Goal: Feedback & Contribution: Submit feedback/report problem

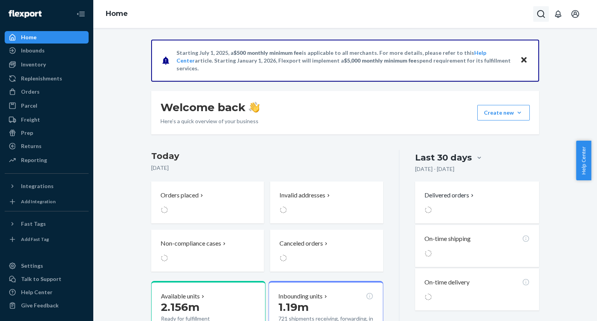
click at [537, 17] on icon "Open Search Box" at bounding box center [541, 13] width 9 height 9
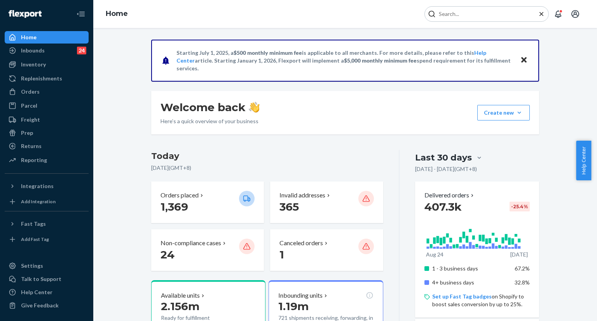
click at [499, 16] on input "Search Input" at bounding box center [484, 14] width 96 height 8
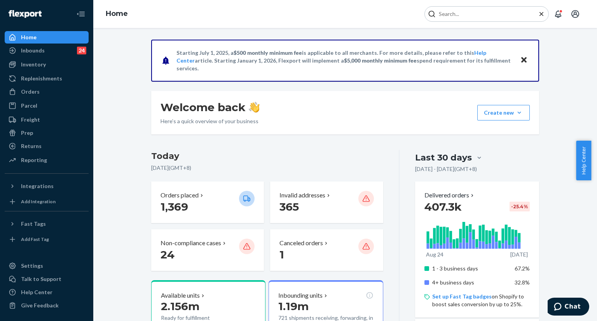
type input "254732636"
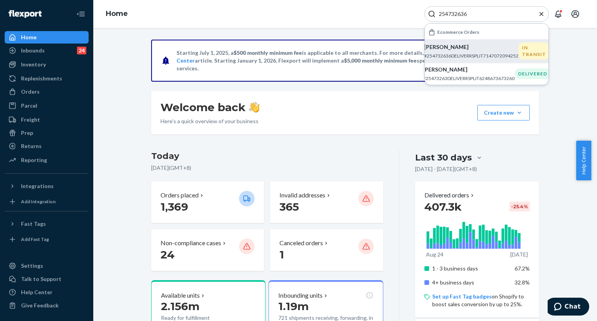
click at [462, 49] on p "[PERSON_NAME]" at bounding box center [471, 47] width 94 height 8
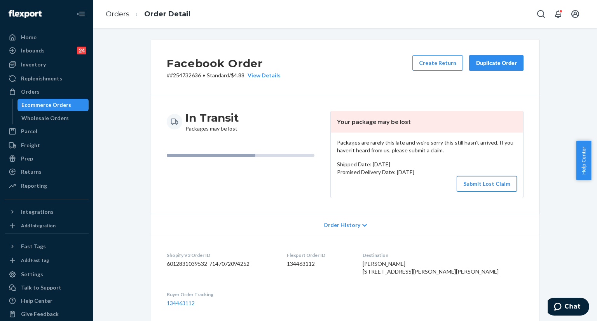
click at [479, 185] on button "Submit Lost Claim" at bounding box center [487, 184] width 60 height 16
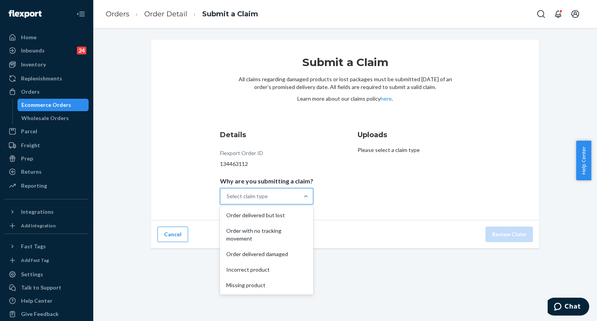
click at [289, 196] on div "Select claim type" at bounding box center [259, 197] width 79 height 16
click at [227, 196] on input "Why are you submitting a claim? option Order delivered but lost focused, 1 of 5…" at bounding box center [227, 196] width 1 height 8
click at [273, 236] on div "Order with no tracking movement" at bounding box center [267, 234] width 90 height 23
click at [227, 200] on input "Why are you submitting a claim? option Order with no tracking movement focused,…" at bounding box center [227, 196] width 1 height 8
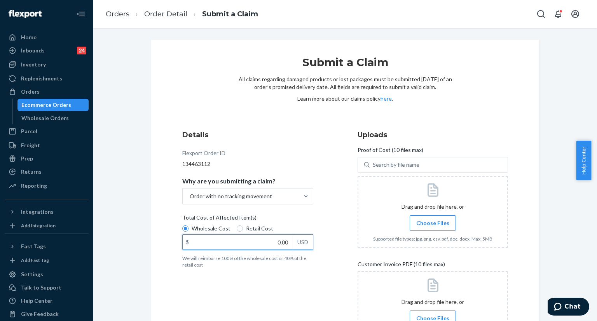
click at [278, 242] on input "0.00" at bounding box center [238, 242] width 110 height 15
paste input "49"
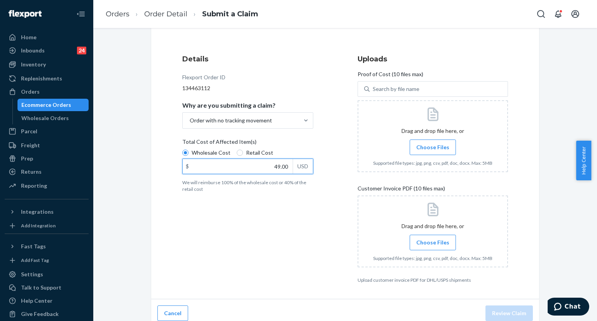
scroll to position [82, 0]
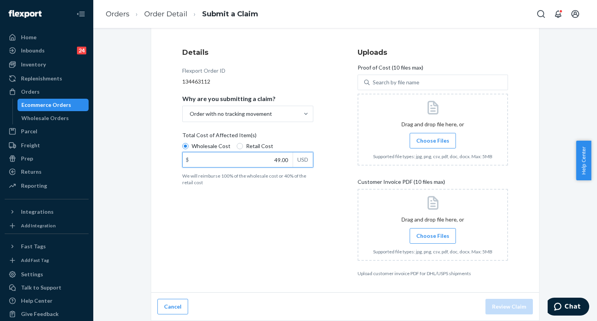
type input "49.00"
click at [439, 239] on span "Choose Files" at bounding box center [432, 236] width 33 height 8
click at [433, 239] on input "Choose Files" at bounding box center [433, 236] width 0 height 9
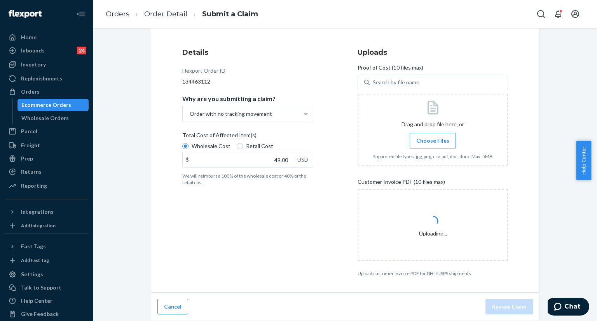
click at [419, 142] on span "Choose Files" at bounding box center [432, 141] width 33 height 8
click at [433, 142] on input "Choose Files" at bounding box center [433, 140] width 0 height 9
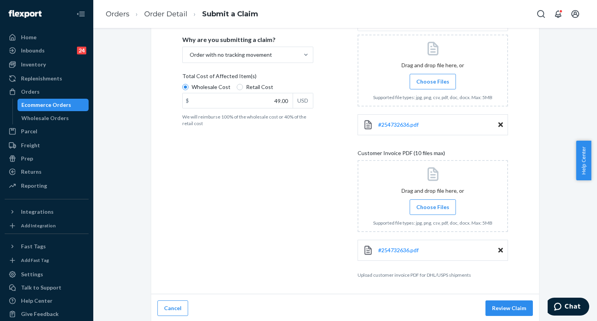
scroll to position [143, 0]
click at [500, 305] on button "Review Claim" at bounding box center [509, 307] width 47 height 16
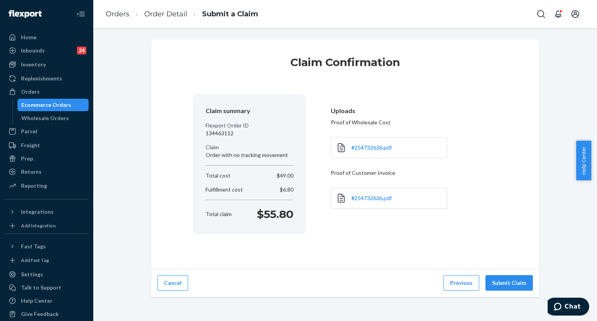
scroll to position [0, 0]
click at [515, 287] on button "Submit Claim" at bounding box center [509, 283] width 47 height 16
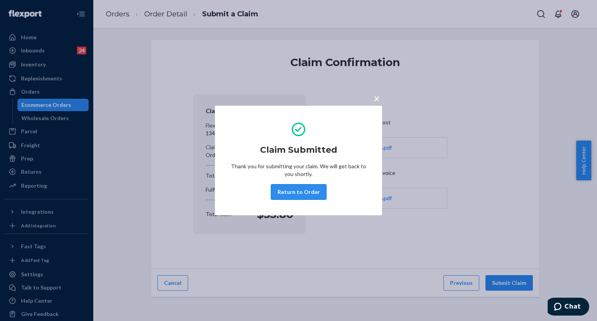
click at [295, 195] on button "Return to Order" at bounding box center [299, 192] width 56 height 16
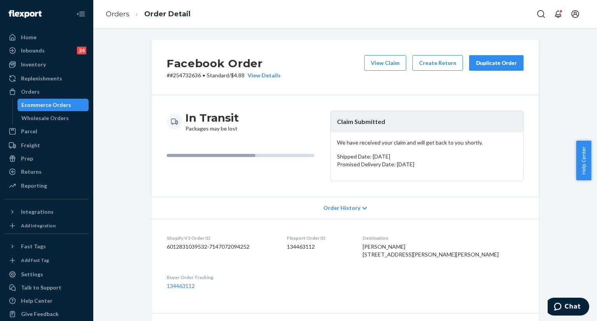
click at [490, 65] on div "Duplicate Order" at bounding box center [496, 63] width 41 height 8
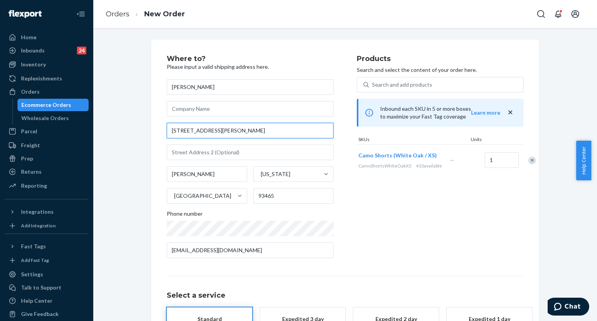
click at [239, 133] on input "[STREET_ADDRESS][PERSON_NAME]" at bounding box center [250, 131] width 167 height 16
click at [238, 133] on input "[STREET_ADDRESS][PERSON_NAME]" at bounding box center [250, 131] width 167 height 16
paste input "[STREET_ADDRESS]"
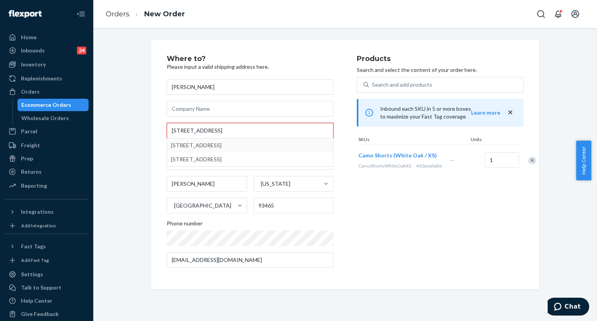
type input "[STREET_ADDRESS]"
type input "[GEOGRAPHIC_DATA]"
type input "93442"
type input "[STREET_ADDRESS]"
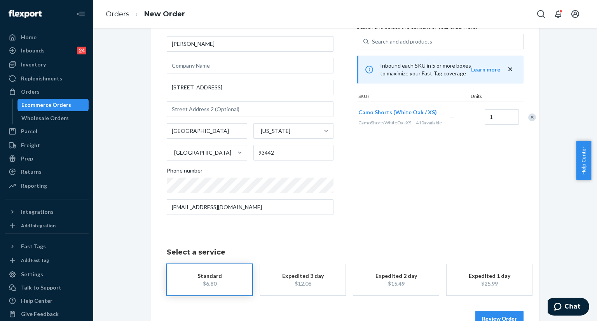
scroll to position [64, 0]
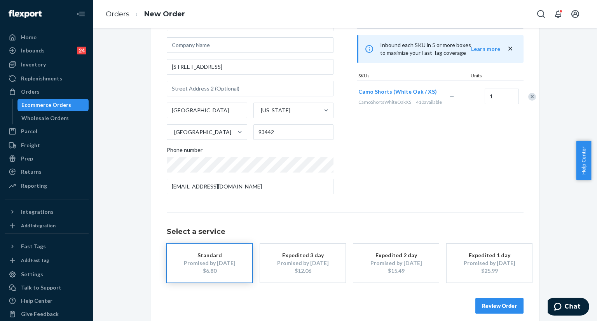
click at [507, 297] on div "Review Order" at bounding box center [345, 301] width 357 height 23
click at [502, 304] on button "Review Order" at bounding box center [500, 306] width 48 height 16
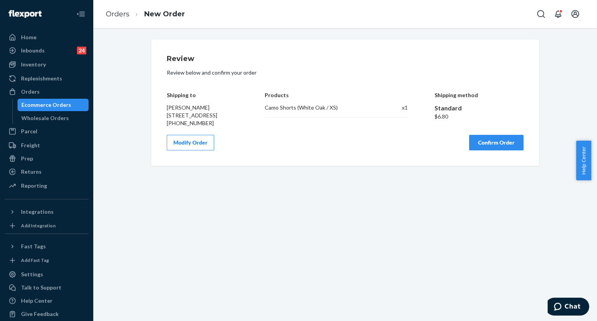
scroll to position [0, 0]
click at [502, 150] on button "Confirm Order" at bounding box center [496, 143] width 54 height 16
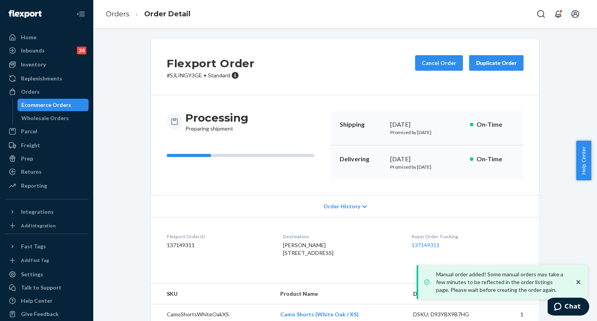
drag, startPoint x: 275, startPoint y: 252, endPoint x: 289, endPoint y: 268, distance: 21.5
click at [289, 257] on div "[PERSON_NAME] [STREET_ADDRESS]" at bounding box center [341, 249] width 116 height 16
copy span "[STREET_ADDRESS]"
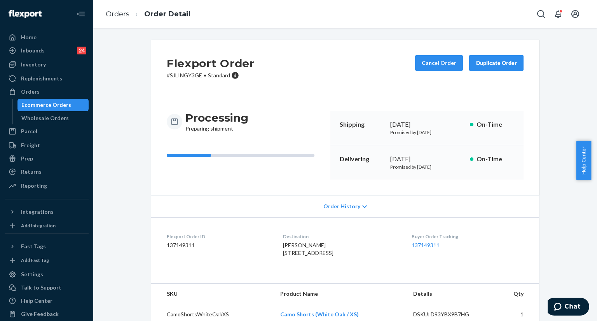
copy span "[STREET_ADDRESS]"
copy div "[DATE]"
drag, startPoint x: 385, startPoint y: 122, endPoint x: 446, endPoint y: 125, distance: 61.1
click at [446, 125] on div "Shipping [DATE] Promised by [DATE] On-Time" at bounding box center [426, 128] width 193 height 35
copy div "[DATE]"
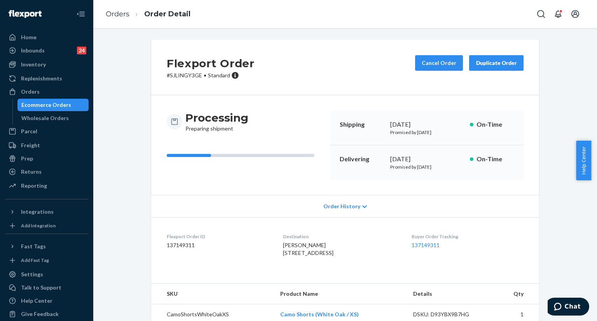
drag, startPoint x: 385, startPoint y: 159, endPoint x: 437, endPoint y: 164, distance: 51.5
click at [436, 164] on div "Delivering [DATE] Promised by [DATE] On-Time" at bounding box center [426, 162] width 193 height 34
drag, startPoint x: 404, startPoint y: 245, endPoint x: 471, endPoint y: 245, distance: 67.3
click at [438, 245] on dl "Flexport Order ID 137149311 Destination [PERSON_NAME] [STREET_ADDRESS] US Buyer…" at bounding box center [345, 246] width 388 height 58
click at [513, 245] on dd "137149311" at bounding box center [468, 245] width 112 height 8
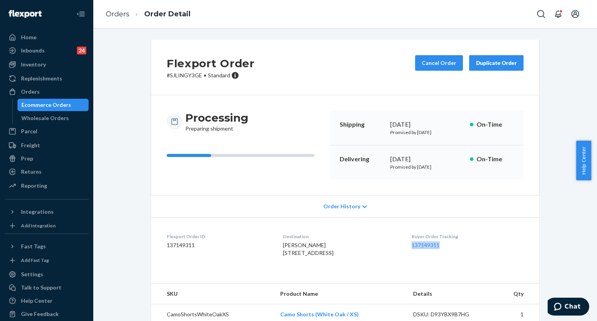
copy link "137149311"
drag, startPoint x: 413, startPoint y: 242, endPoint x: 448, endPoint y: 244, distance: 35.0
click at [448, 244] on dl "Flexport Order ID 137149311 Destination [PERSON_NAME] [STREET_ADDRESS] US Buyer…" at bounding box center [345, 246] width 388 height 58
click at [537, 17] on icon "Open Search Box" at bounding box center [541, 13] width 9 height 9
click at [497, 15] on input "Search Input" at bounding box center [484, 14] width 96 height 8
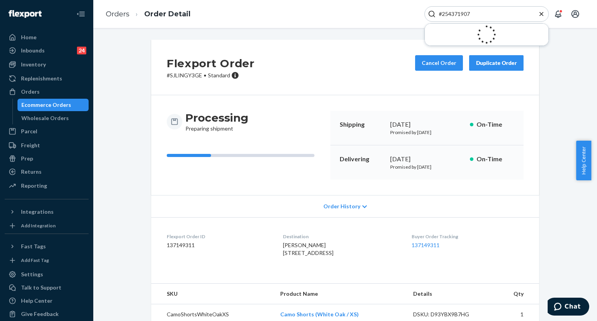
type input "#254371907"
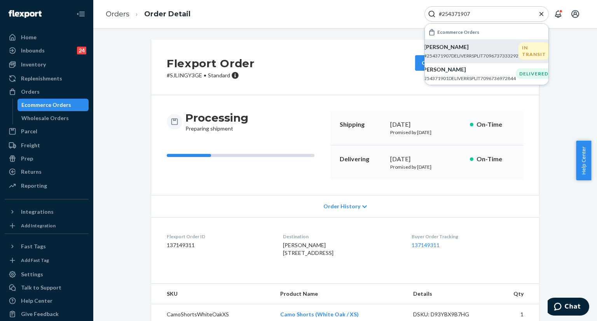
click at [450, 49] on p "[PERSON_NAME]" at bounding box center [471, 47] width 94 height 8
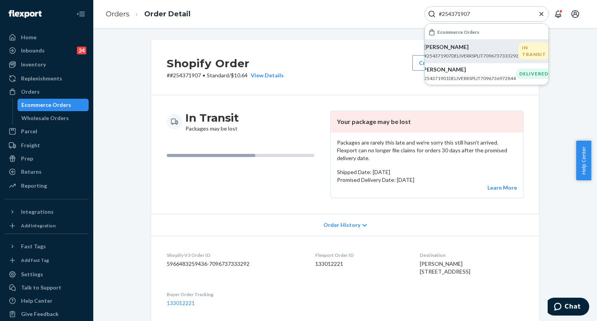
click at [544, 13] on icon "Close Search" at bounding box center [542, 14] width 8 height 8
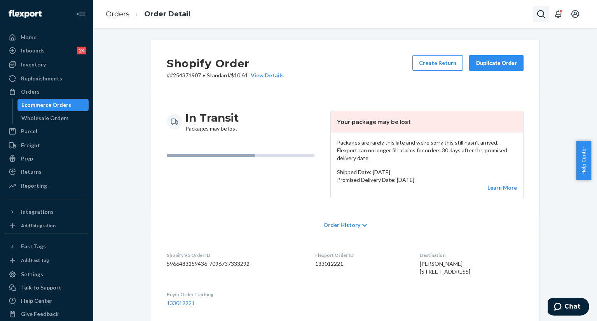
click at [541, 12] on icon "Open Search Box" at bounding box center [541, 13] width 9 height 9
click at [488, 12] on input "Search Input" at bounding box center [484, 14] width 96 height 8
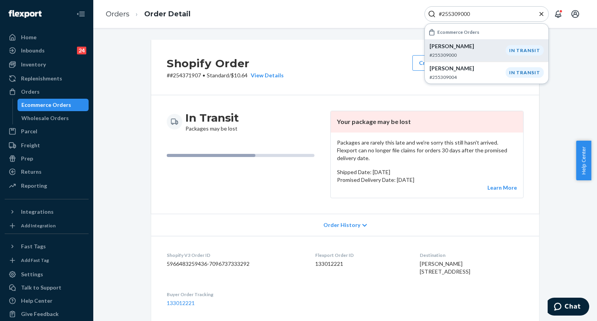
click at [474, 49] on p "[PERSON_NAME]" at bounding box center [468, 46] width 76 height 8
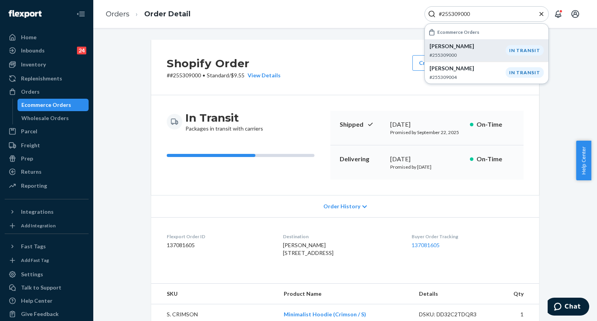
click at [486, 16] on input "#255309000" at bounding box center [484, 14] width 96 height 8
paste input "099806"
type input "#255099806"
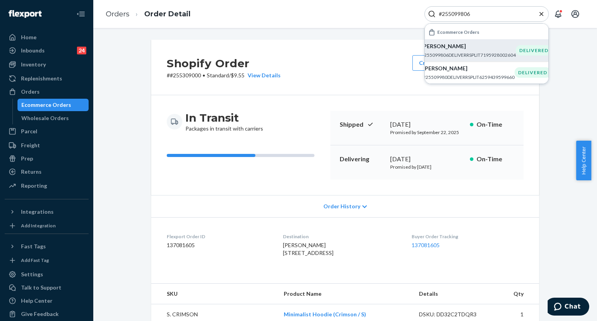
click at [459, 46] on p "[PERSON_NAME]" at bounding box center [468, 46] width 94 height 8
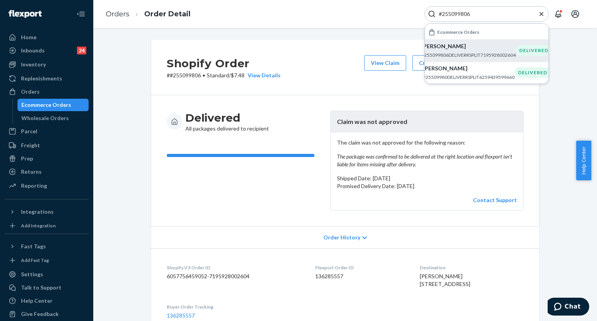
click at [539, 15] on icon "Close Search" at bounding box center [542, 14] width 8 height 8
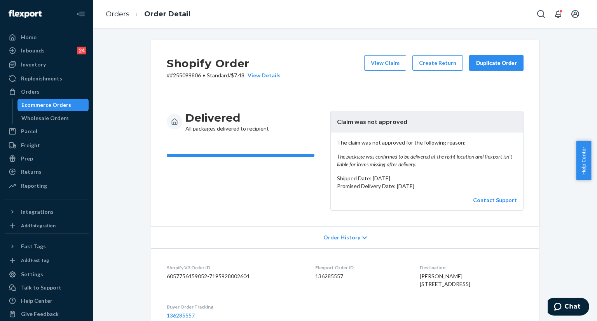
click at [493, 64] on div "Duplicate Order" at bounding box center [496, 63] width 41 height 8
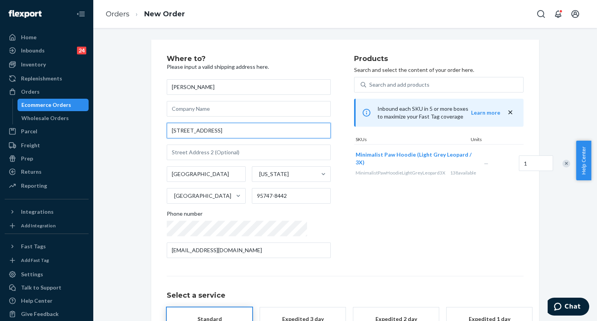
click at [246, 128] on input "[STREET_ADDRESS]" at bounding box center [249, 131] width 164 height 16
paste input "Apt #[STREET_ADDRESS]"
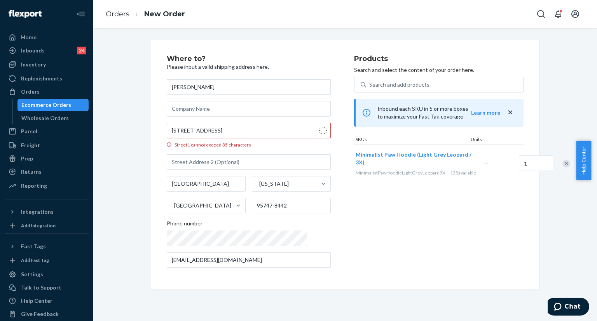
type input "[STREET_ADDRESS]"
type input "APT 621"
type input "95747"
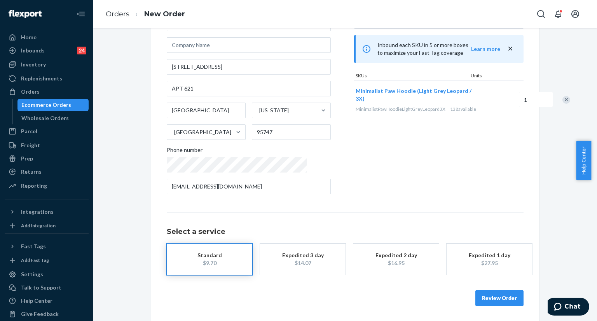
scroll to position [64, 0]
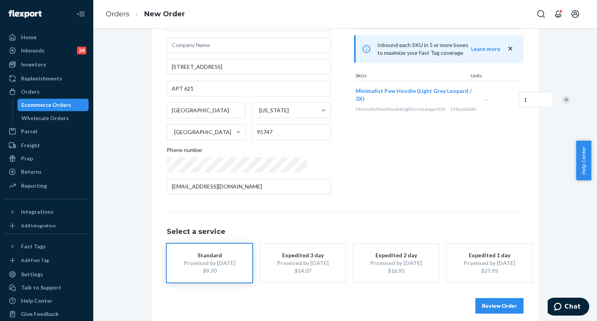
click at [494, 307] on button "Review Order" at bounding box center [500, 306] width 48 height 16
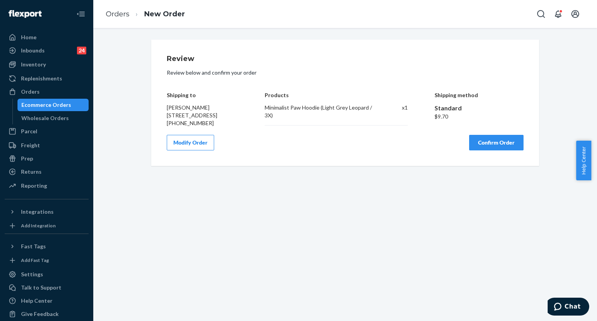
click at [486, 150] on button "Confirm Order" at bounding box center [496, 143] width 54 height 16
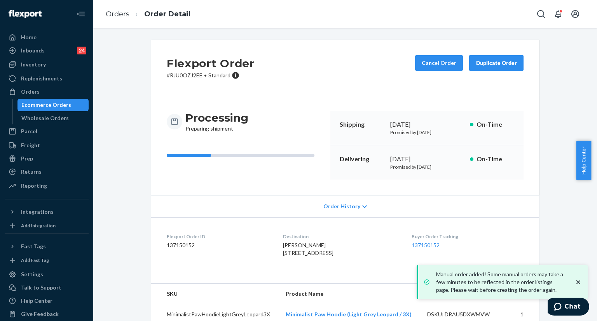
drag, startPoint x: 394, startPoint y: 123, endPoint x: 448, endPoint y: 126, distance: 54.1
click at [448, 126] on div "Shipping [DATE] Promised by [DATE] On-Time" at bounding box center [426, 128] width 193 height 35
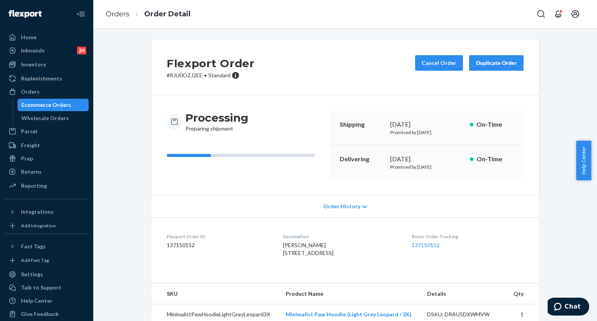
drag, startPoint x: 386, startPoint y: 157, endPoint x: 397, endPoint y: 157, distance: 11.3
click at [386, 157] on div "Delivering [DATE] Promised by [DATE] On-Time" at bounding box center [426, 162] width 193 height 34
copy div "[DATE]"
drag, startPoint x: 397, startPoint y: 157, endPoint x: 437, endPoint y: 159, distance: 40.5
click at [437, 159] on div "Delivering [DATE] Promised by [DATE] On-Time" at bounding box center [426, 162] width 193 height 34
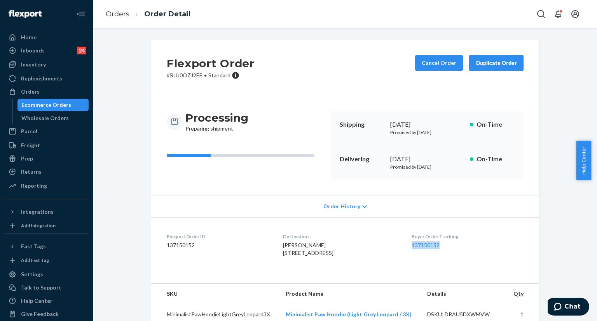
copy link "137150152"
drag, startPoint x: 409, startPoint y: 245, endPoint x: 452, endPoint y: 247, distance: 42.4
click at [452, 247] on dl "Flexport Order ID 137150152 Destination [PERSON_NAME] [STREET_ADDRESS] US Buyer…" at bounding box center [345, 246] width 388 height 58
click at [525, 304] on th "Qty" at bounding box center [523, 294] width 33 height 21
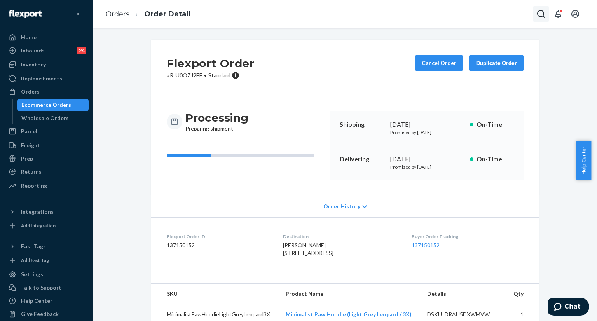
click at [543, 16] on icon "Open Search Box" at bounding box center [541, 14] width 8 height 8
click at [474, 17] on input "Search Input" at bounding box center [484, 14] width 96 height 8
type input "v"
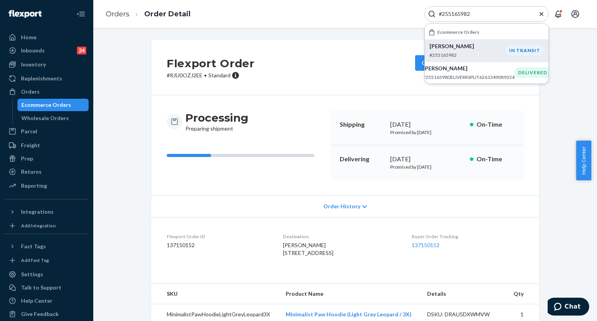
type input "#255165982"
click at [443, 47] on p "[PERSON_NAME]" at bounding box center [468, 46] width 76 height 8
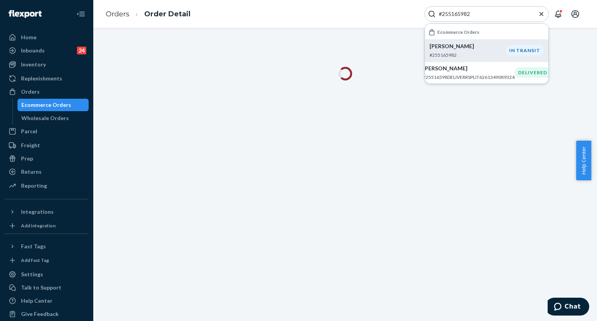
click at [544, 16] on icon "Close Search" at bounding box center [542, 14] width 8 height 8
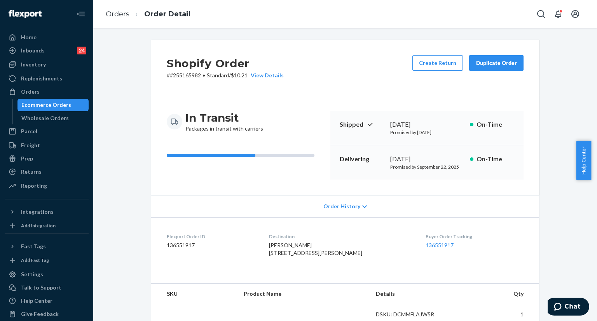
scroll to position [39, 0]
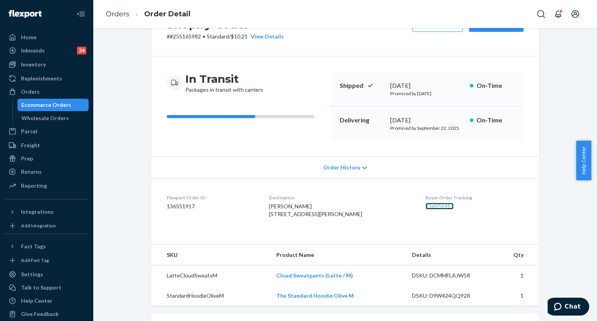
click at [432, 204] on link "136551917" at bounding box center [440, 206] width 28 height 7
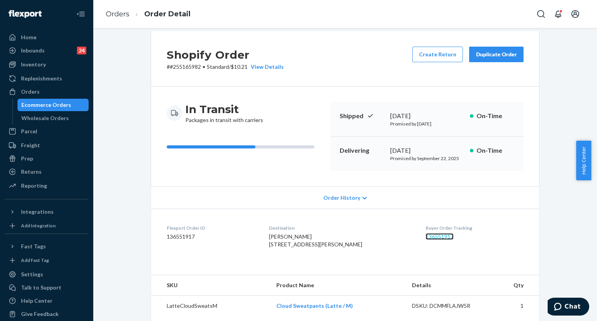
scroll to position [0, 0]
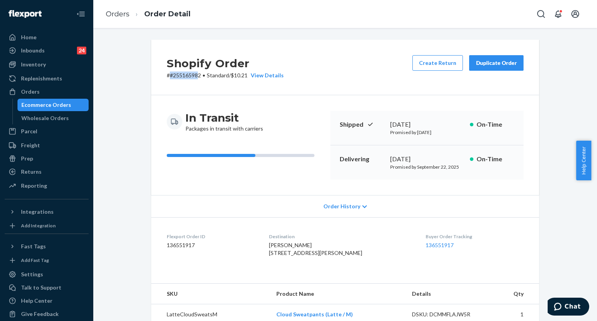
drag, startPoint x: 168, startPoint y: 77, endPoint x: 196, endPoint y: 78, distance: 28.4
click at [196, 78] on p "# #255165982 • Standard / $10.21 View Details" at bounding box center [225, 76] width 117 height 8
click at [165, 87] on div "Shopify Order # #255165982 • Standard / $10.21 View Details Create Return Dupli…" at bounding box center [345, 68] width 388 height 56
copy p "#255165982"
drag, startPoint x: 166, startPoint y: 76, endPoint x: 199, endPoint y: 77, distance: 32.3
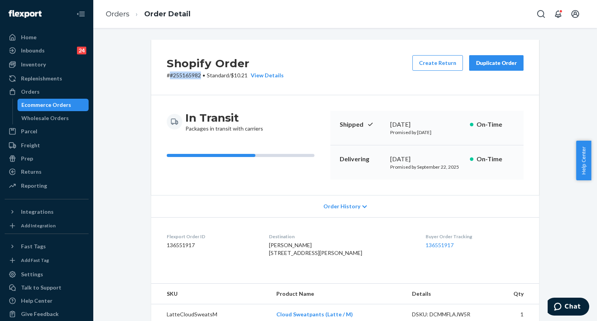
click at [199, 77] on p "# #255165982 • Standard / $10.21 View Details" at bounding box center [225, 76] width 117 height 8
click at [543, 15] on icon "Open Search Box" at bounding box center [541, 14] width 8 height 8
click at [493, 11] on input "Search Input" at bounding box center [484, 14] width 96 height 8
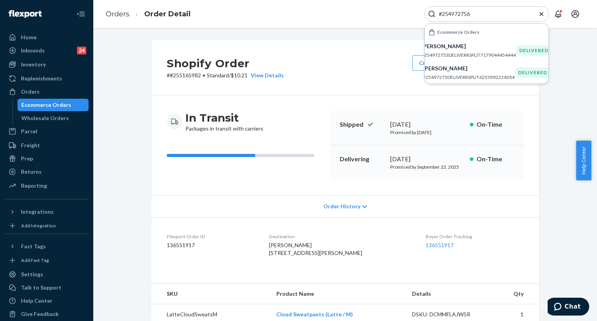
click at [484, 14] on input "#254972756" at bounding box center [484, 14] width 96 height 8
paste input "5209173"
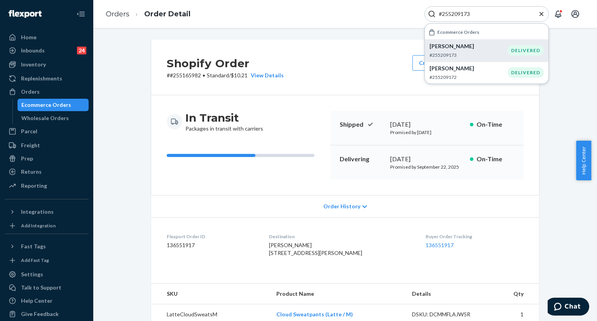
type input "#255209173"
click at [470, 50] on p "[PERSON_NAME]" at bounding box center [469, 46] width 78 height 8
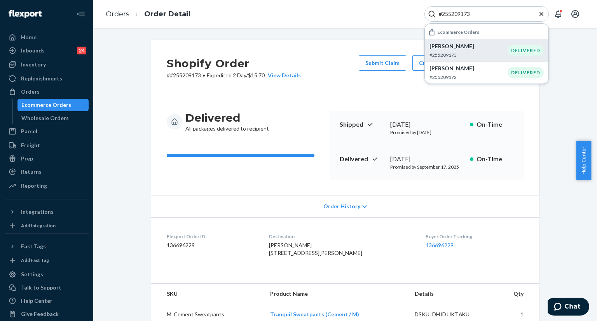
click at [454, 51] on div "[PERSON_NAME] #255209173" at bounding box center [469, 50] width 78 height 16
click at [542, 14] on icon "Close Search" at bounding box center [542, 14] width 4 height 4
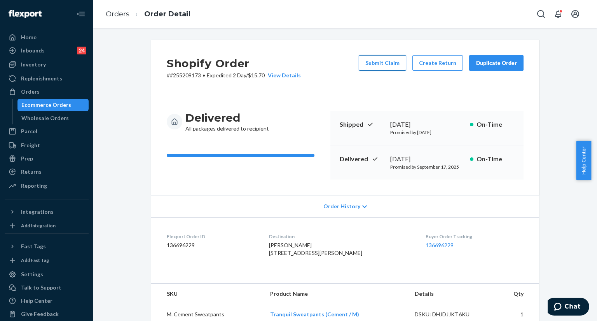
click at [378, 61] on button "Submit Claim" at bounding box center [382, 63] width 47 height 16
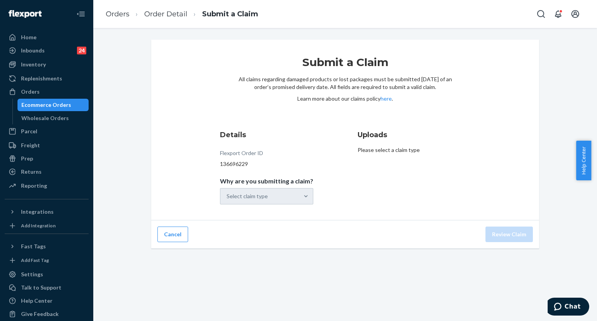
click at [303, 195] on div "Select claim type" at bounding box center [266, 196] width 93 height 16
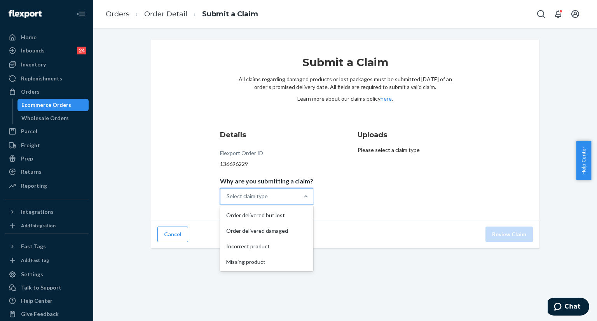
click at [269, 196] on div "Select claim type" at bounding box center [259, 197] width 79 height 16
click at [227, 196] on input "Why are you submitting a claim? option Order delivered but lost focused, 1 of 4…" at bounding box center [227, 196] width 1 height 8
click at [269, 217] on div "Order delivered but lost" at bounding box center [267, 216] width 90 height 16
click at [227, 200] on input "Why are you submitting a claim? option Order delivered but lost focused, 1 of 4…" at bounding box center [227, 196] width 1 height 8
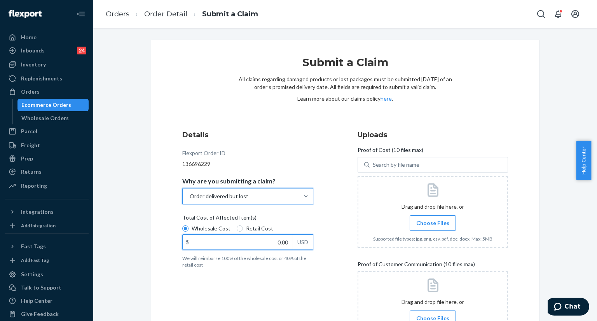
click at [278, 244] on input "0.00" at bounding box center [238, 242] width 110 height 15
paste input "57.8"
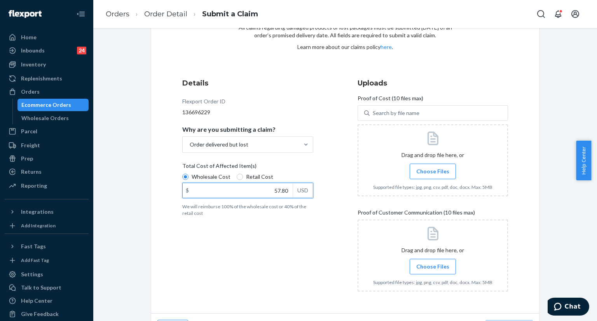
scroll to position [73, 0]
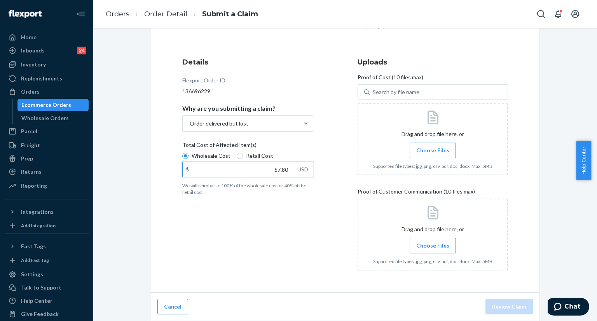
type input "57.80"
click at [430, 147] on span "Choose Files" at bounding box center [432, 151] width 33 height 8
click at [433, 147] on input "Choose Files" at bounding box center [433, 150] width 0 height 9
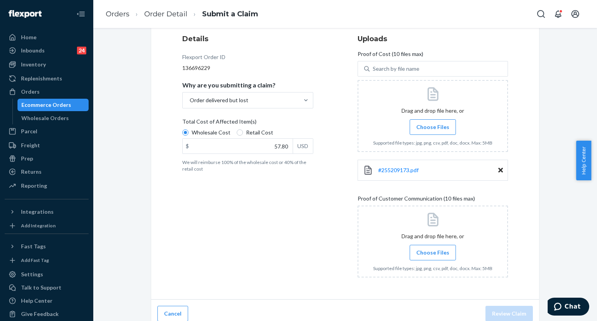
scroll to position [103, 0]
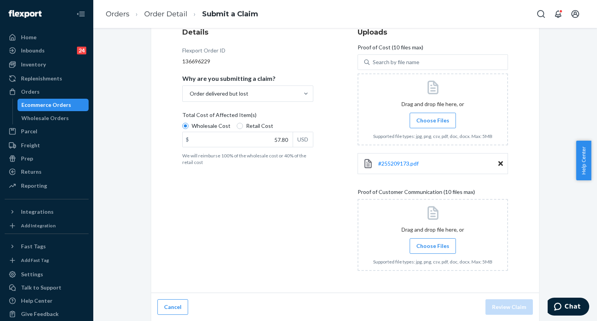
click at [418, 245] on span "Choose Files" at bounding box center [432, 246] width 33 height 8
click at [433, 245] on input "Choose Files" at bounding box center [433, 246] width 0 height 9
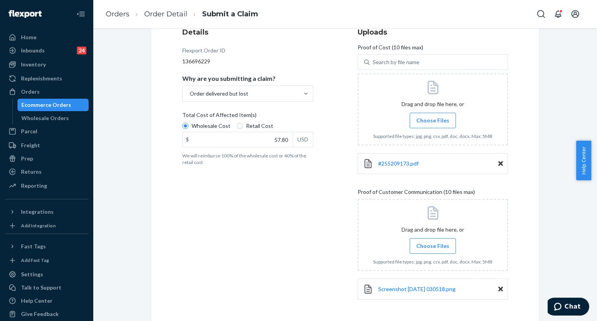
click at [421, 246] on span "Choose Files" at bounding box center [432, 246] width 33 height 8
click at [433, 246] on input "Choose Files" at bounding box center [433, 246] width 0 height 9
click at [433, 248] on span "Choose Files" at bounding box center [432, 246] width 33 height 8
click at [433, 248] on input "Choose Files" at bounding box center [433, 246] width 0 height 9
click at [433, 245] on span "Choose Files" at bounding box center [432, 246] width 33 height 8
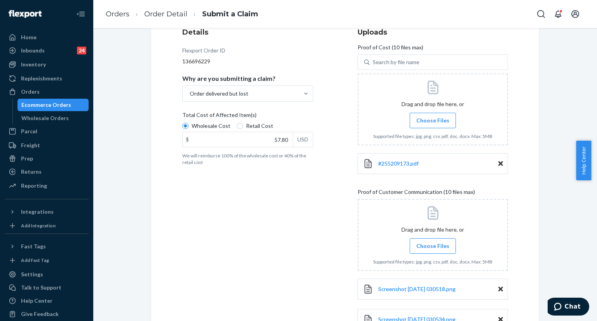
click at [433, 245] on input "Choose Files" at bounding box center [433, 246] width 0 height 9
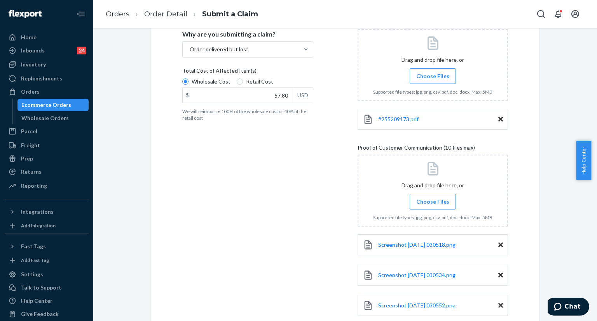
scroll to position [180, 0]
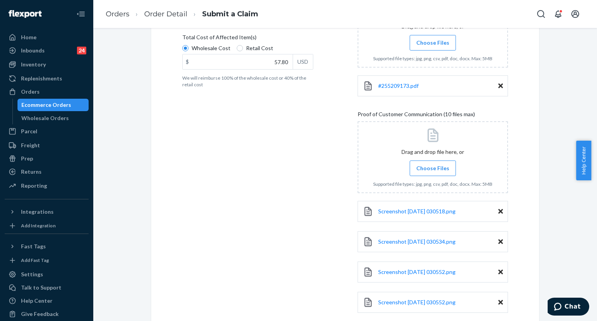
click at [498, 241] on icon at bounding box center [500, 242] width 5 height 5
click at [438, 171] on label "Choose Files" at bounding box center [433, 169] width 46 height 16
click at [433, 171] on input "Choose Files" at bounding box center [433, 168] width 0 height 9
click at [436, 169] on span "Choose Files" at bounding box center [432, 168] width 33 height 8
click at [433, 169] on input "Choose Files" at bounding box center [433, 168] width 0 height 9
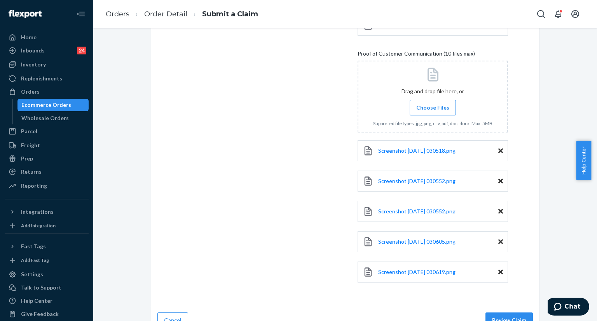
scroll to position [254, 0]
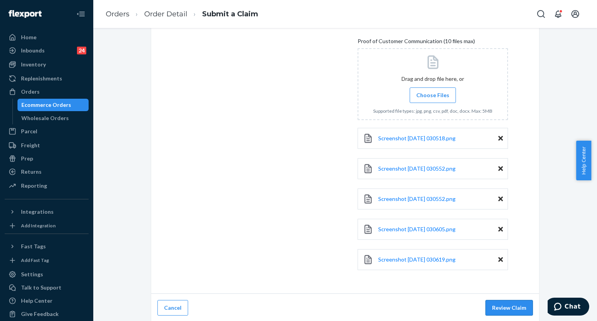
click at [502, 305] on button "Review Claim" at bounding box center [509, 308] width 47 height 16
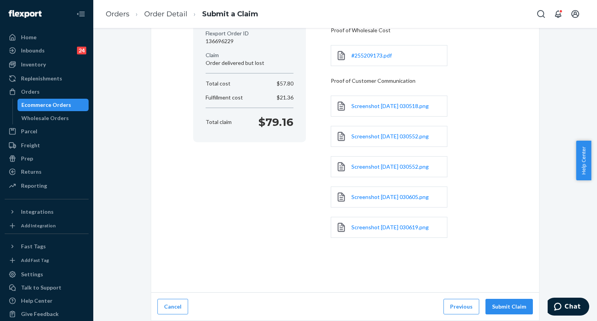
scroll to position [91, 0]
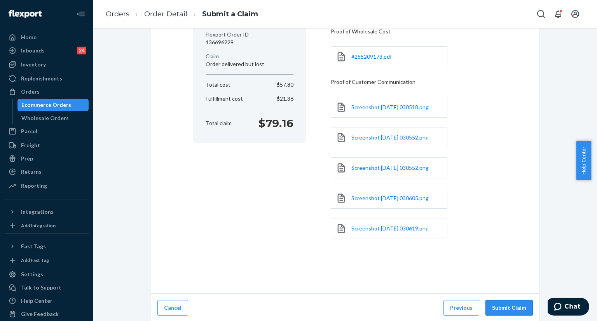
click at [500, 306] on button "Submit Claim" at bounding box center [509, 308] width 47 height 16
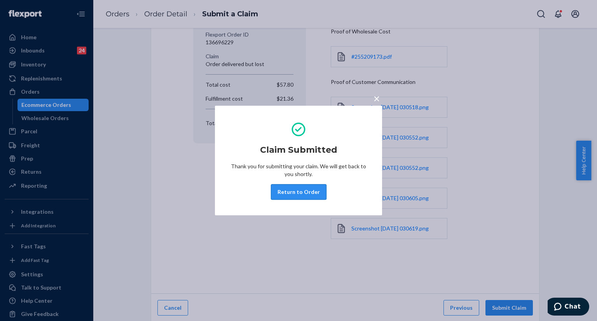
click at [288, 196] on button "Return to Order" at bounding box center [299, 192] width 56 height 16
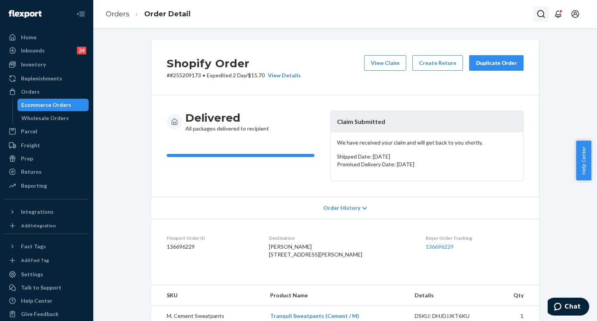
click at [540, 13] on icon "Open Search Box" at bounding box center [541, 13] width 9 height 9
click at [504, 11] on input "Search Input" at bounding box center [484, 14] width 96 height 8
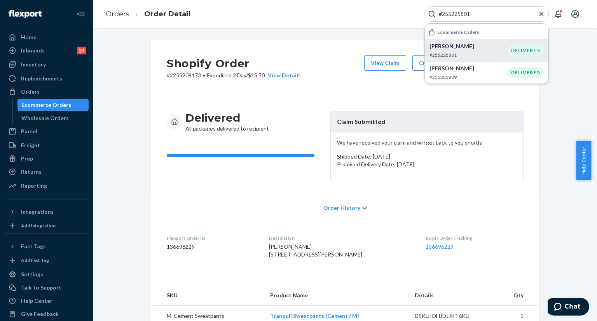
type input "#255225801"
click at [453, 49] on p "[PERSON_NAME]" at bounding box center [469, 46] width 78 height 8
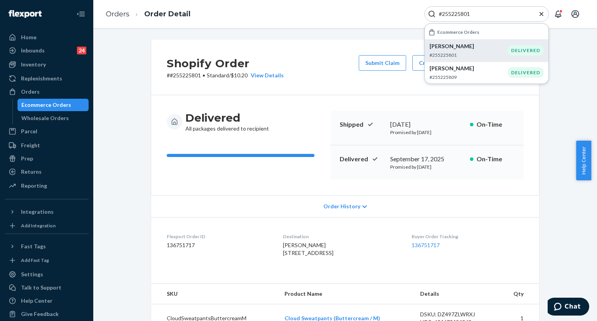
click at [453, 50] on p "[PERSON_NAME]" at bounding box center [469, 46] width 78 height 8
click at [541, 14] on icon "Close Search" at bounding box center [542, 14] width 4 height 4
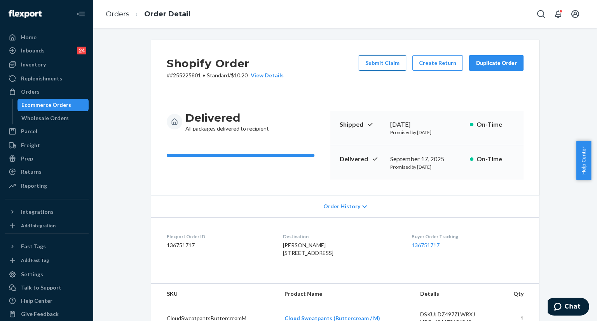
click at [377, 61] on button "Submit Claim" at bounding box center [382, 63] width 47 height 16
click at [377, 61] on div "Shopify Order # #255225801 • Standard / $10.20 View Details Submit Claim Create…" at bounding box center [345, 174] width 504 height 293
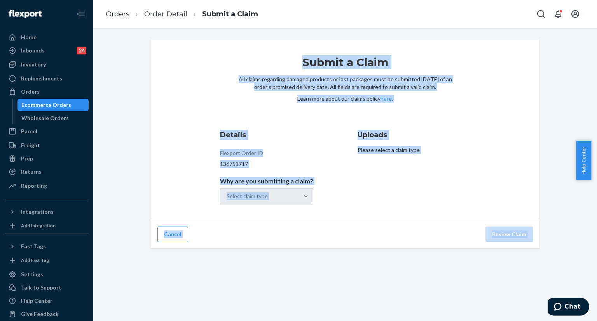
click at [297, 203] on div "Select claim type" at bounding box center [266, 196] width 93 height 16
click at [227, 200] on input "Why are you submitting a claim? Select claim type" at bounding box center [227, 196] width 1 height 8
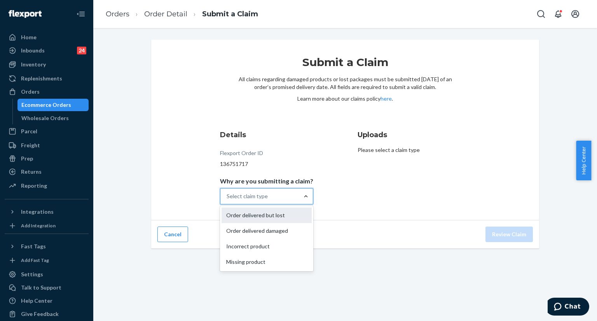
click at [277, 216] on div "Order delivered but lost" at bounding box center [267, 216] width 90 height 16
click at [227, 200] on input "Why are you submitting a claim? option Order delivered but lost focused, 0 of 4…" at bounding box center [227, 196] width 1 height 8
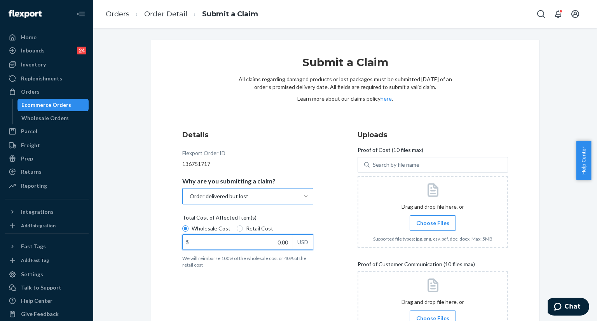
click at [272, 242] on input "0.00" at bounding box center [238, 242] width 110 height 15
paste input "64.6"
type input "64.60"
click at [434, 226] on span "Choose Files" at bounding box center [432, 223] width 33 height 8
click at [433, 226] on input "Choose Files" at bounding box center [433, 223] width 0 height 9
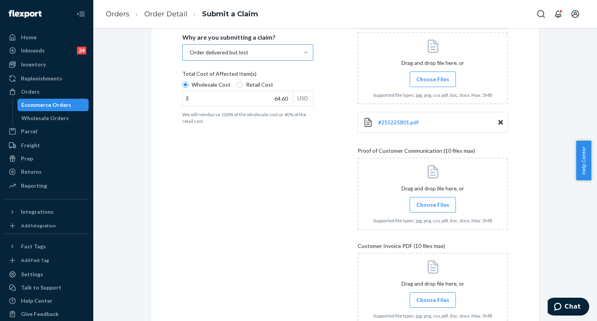
scroll to position [194, 0]
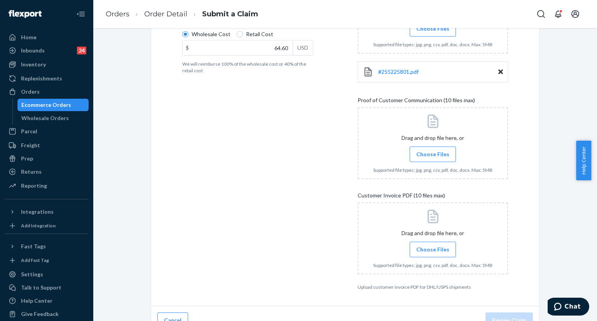
click at [427, 252] on span "Choose Files" at bounding box center [432, 250] width 33 height 8
click at [433, 252] on input "Choose Files" at bounding box center [433, 249] width 0 height 9
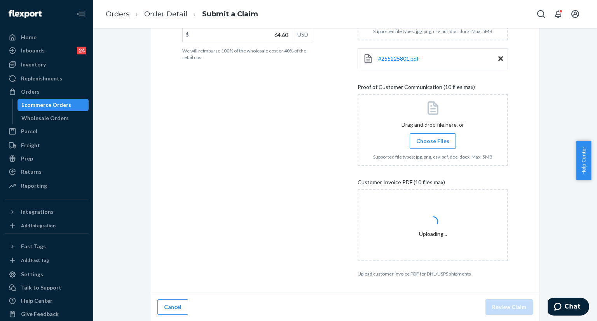
scroll to position [130, 0]
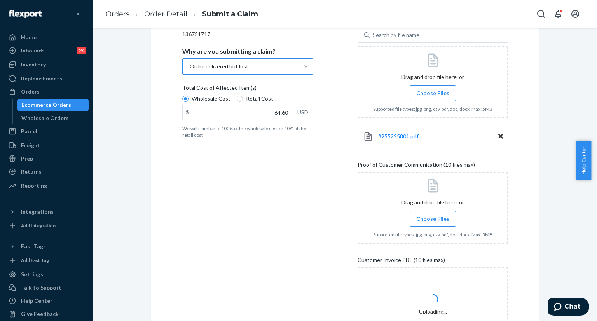
click at [420, 220] on span "Choose Files" at bounding box center [432, 219] width 33 height 8
click at [433, 220] on input "Choose Files" at bounding box center [433, 219] width 0 height 9
click at [416, 221] on span "Choose Files" at bounding box center [432, 219] width 33 height 8
click at [433, 221] on input "Choose Files" at bounding box center [433, 219] width 0 height 9
click at [440, 216] on span "Choose Files" at bounding box center [432, 219] width 33 height 8
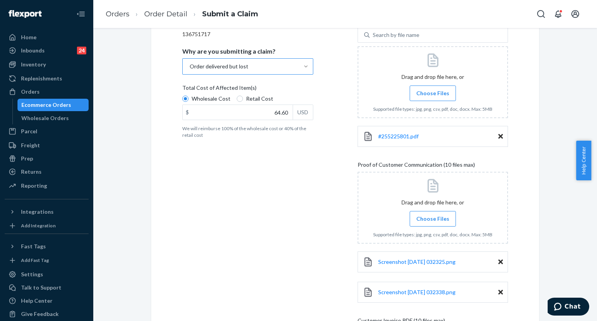
click at [433, 216] on input "Choose Files" at bounding box center [433, 219] width 0 height 9
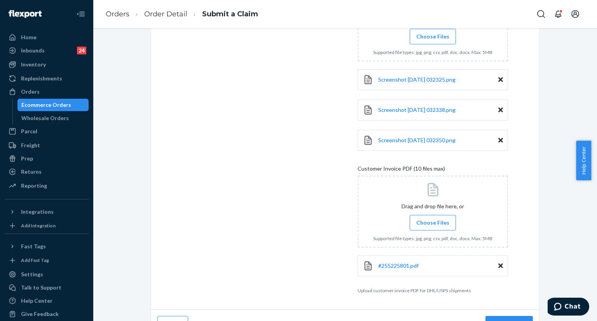
scroll to position [328, 0]
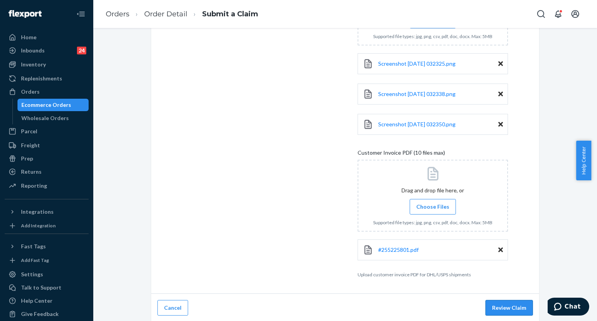
click at [502, 310] on button "Review Claim" at bounding box center [509, 308] width 47 height 16
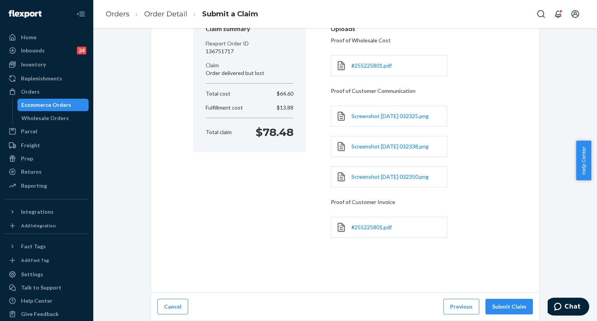
scroll to position [81, 0]
click at [505, 305] on button "Submit Claim" at bounding box center [509, 308] width 47 height 16
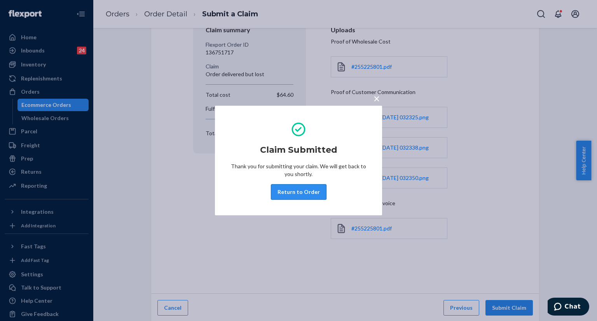
click at [288, 191] on button "Return to Order" at bounding box center [299, 192] width 56 height 16
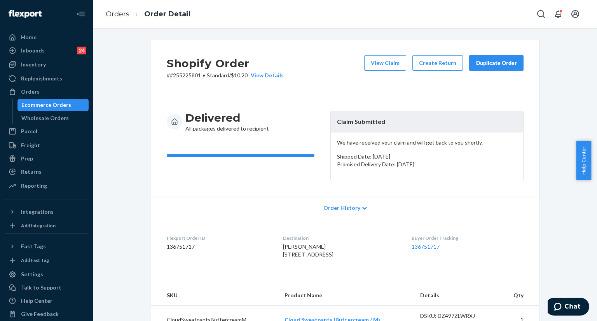
drag, startPoint x: 102, startPoint y: 55, endPoint x: 101, endPoint y: 10, distance: 45.1
click at [101, 53] on div "Shopify Order # #255225801 • Standard / $10.20 View Details View Claim Create R…" at bounding box center [345, 310] width 492 height 541
click at [542, 16] on icon "Open Search Box" at bounding box center [541, 13] width 9 height 9
click at [511, 12] on input "Search Input" at bounding box center [484, 14] width 96 height 8
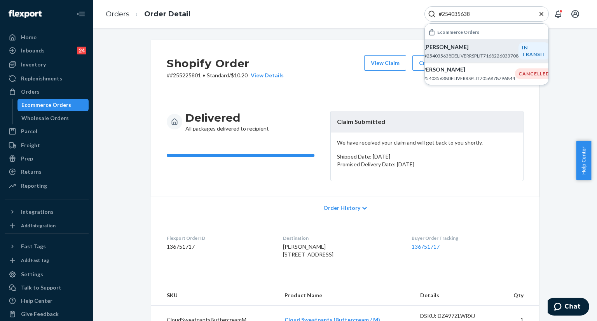
type input "#254035638"
click at [446, 51] on div "[PERSON_NAME] #254035638DELIVERRSPLIT7168226033708" at bounding box center [471, 51] width 94 height 16
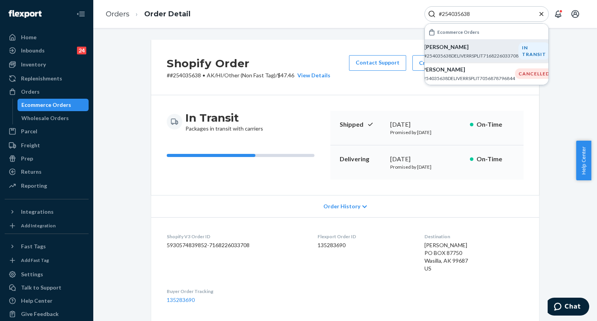
click at [543, 14] on icon "Close Search" at bounding box center [542, 14] width 8 height 8
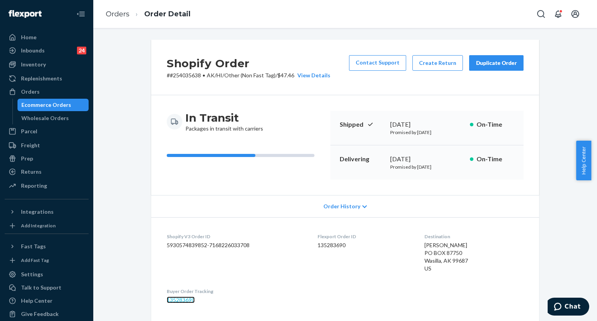
click at [182, 299] on link "135283690" at bounding box center [181, 300] width 28 height 7
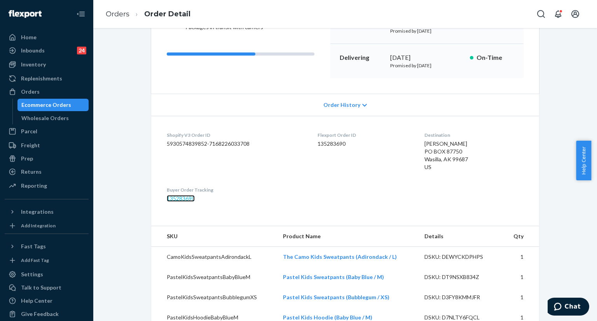
scroll to position [117, 0]
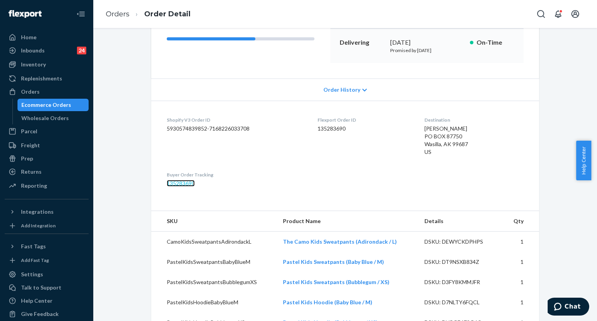
click at [185, 184] on link "135283690" at bounding box center [181, 183] width 28 height 7
click at [538, 16] on icon "Open Search Box" at bounding box center [541, 14] width 8 height 8
click at [538, 16] on icon "Close Search" at bounding box center [542, 14] width 8 height 8
click at [540, 16] on icon "Open Search Box" at bounding box center [541, 13] width 9 height 9
click at [496, 12] on input "Search Input" at bounding box center [484, 14] width 96 height 8
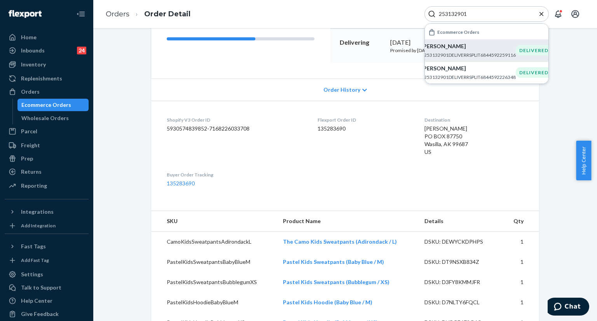
type input "253132901"
click at [448, 50] on p "[PERSON_NAME]" at bounding box center [468, 46] width 94 height 8
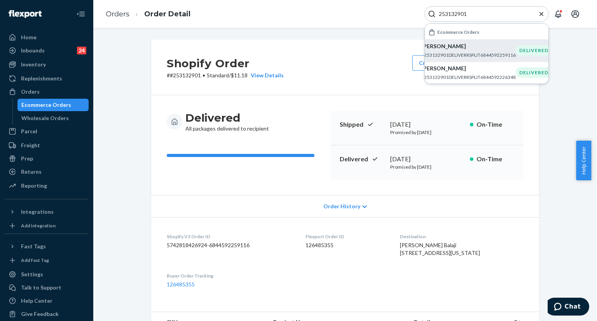
click at [541, 14] on icon "Close Search" at bounding box center [542, 14] width 4 height 4
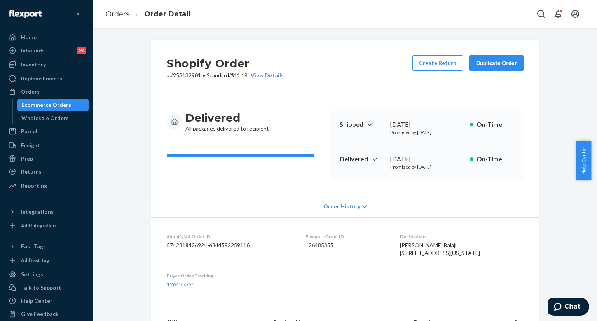
click at [503, 66] on div "Duplicate Order" at bounding box center [496, 63] width 41 height 8
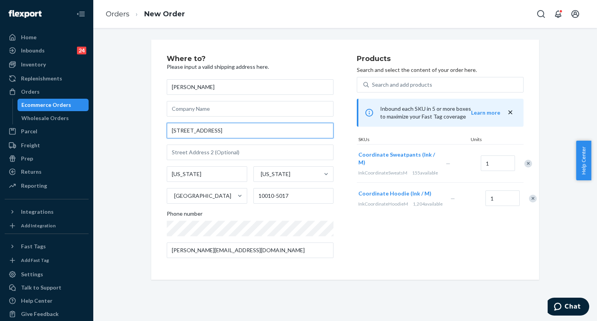
click at [227, 132] on input "[STREET_ADDRESS]" at bounding box center [250, 131] width 167 height 16
paste input "reet 4D [US_STATE][GEOGRAPHIC_DATA]"
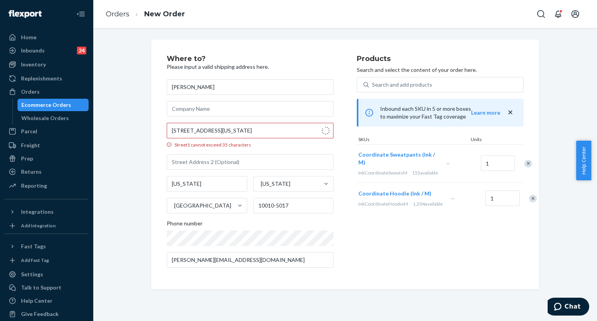
type input "[STREET_ADDRESS]"
type input "4d"
type input "[GEOGRAPHIC_DATA] - [US_STATE]"
type input "10010"
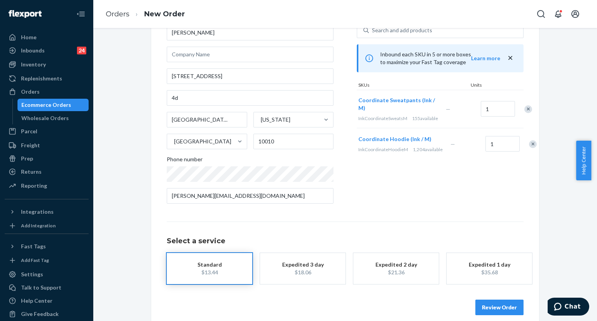
scroll to position [56, 0]
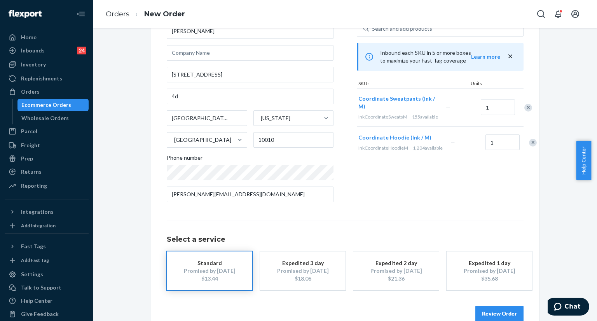
click at [497, 315] on button "Review Order" at bounding box center [500, 314] width 48 height 16
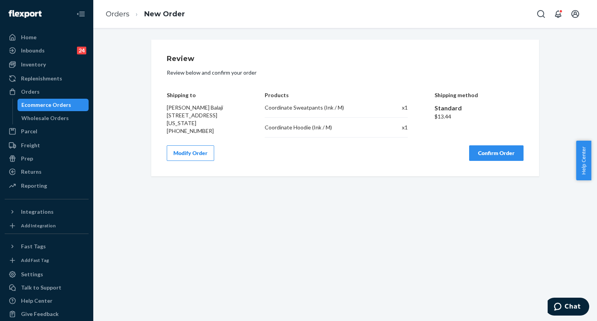
scroll to position [0, 0]
click at [178, 161] on button "Modify Order" at bounding box center [190, 153] width 47 height 16
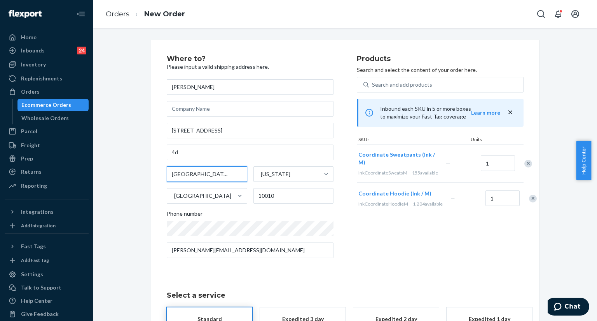
click at [190, 173] on input "[GEOGRAPHIC_DATA] - [US_STATE]" at bounding box center [207, 174] width 80 height 16
drag, startPoint x: 195, startPoint y: 175, endPoint x: 163, endPoint y: 168, distance: 32.3
click at [167, 168] on input "[GEOGRAPHIC_DATA] - [US_STATE]" at bounding box center [207, 174] width 80 height 16
click at [197, 176] on input "[GEOGRAPHIC_DATA] - [US_STATE]" at bounding box center [207, 174] width 80 height 16
drag, startPoint x: 199, startPoint y: 173, endPoint x: 171, endPoint y: 171, distance: 28.1
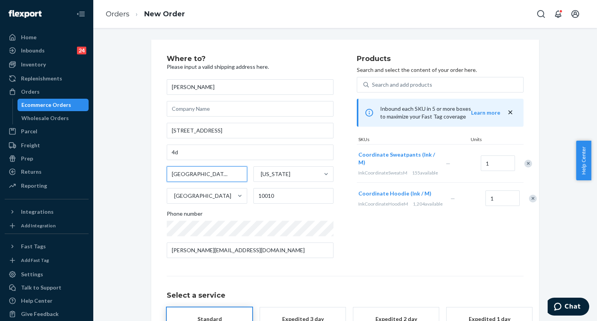
click at [171, 171] on input "[GEOGRAPHIC_DATA] - [US_STATE]" at bounding box center [207, 174] width 80 height 16
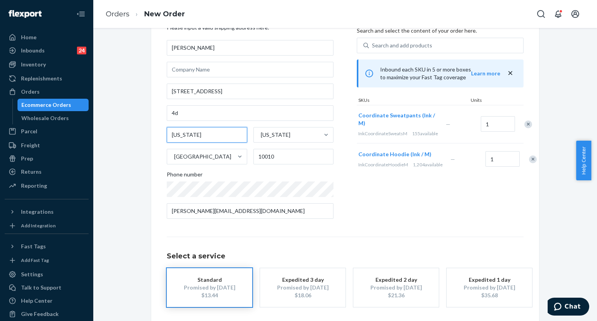
scroll to position [72, 0]
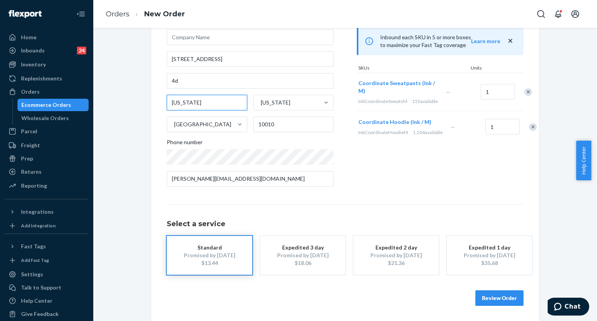
type input "[US_STATE]"
click at [481, 298] on button "Review Order" at bounding box center [500, 298] width 48 height 16
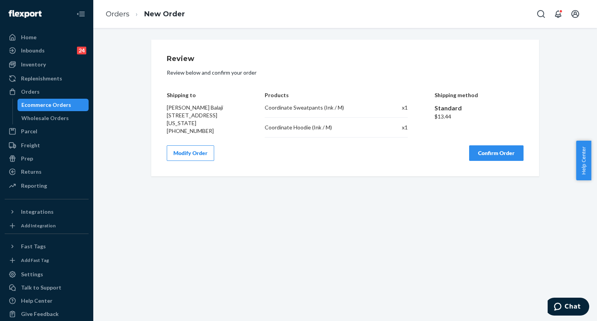
click at [490, 159] on button "Confirm Order" at bounding box center [496, 153] width 54 height 16
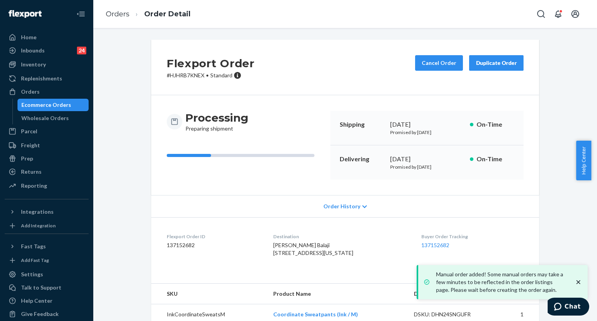
copy div "[DATE]"
drag, startPoint x: 386, startPoint y: 121, endPoint x: 443, endPoint y: 119, distance: 57.6
click at [443, 119] on div "Shipping [DATE] Promised by [DATE] On-Time" at bounding box center [426, 128] width 193 height 35
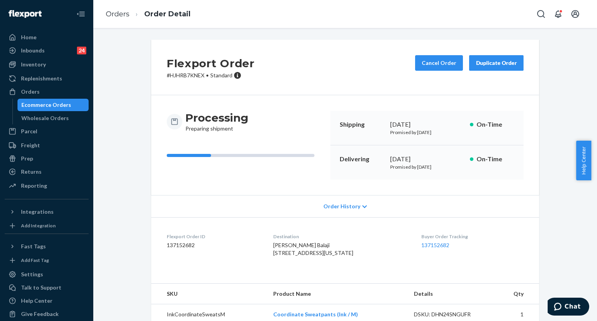
copy div "[DATE]"
drag, startPoint x: 385, startPoint y: 157, endPoint x: 434, endPoint y: 158, distance: 49.4
click at [434, 158] on div "Delivering [DATE] Promised by [DATE] On-Time" at bounding box center [426, 162] width 193 height 34
drag, startPoint x: 413, startPoint y: 242, endPoint x: 430, endPoint y: 246, distance: 17.2
click at [425, 246] on dl "Flexport Order ID 137152682 Destination [PERSON_NAME] Balaji [STREET_ADDRESS][U…" at bounding box center [345, 246] width 388 height 58
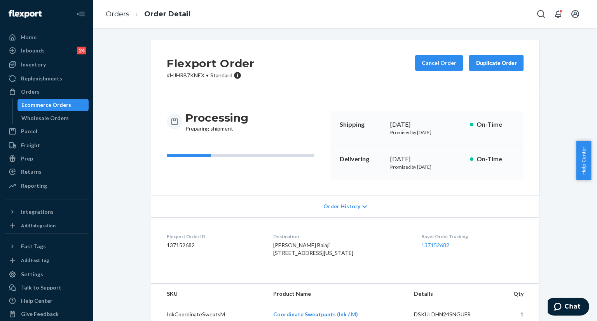
click at [484, 248] on dd "137152682" at bounding box center [472, 245] width 102 height 8
drag, startPoint x: 415, startPoint y: 245, endPoint x: 451, endPoint y: 245, distance: 36.5
click at [451, 245] on dl "Flexport Order ID 137152682 Destination [PERSON_NAME] Balaji [STREET_ADDRESS][U…" at bounding box center [345, 246] width 388 height 58
drag, startPoint x: 129, startPoint y: 237, endPoint x: 138, endPoint y: 197, distance: 41.0
click at [129, 237] on div "Flexport Order # HJHRB7KNEX • Standard Cancel Order Duplicate Order Processing …" at bounding box center [345, 197] width 492 height 315
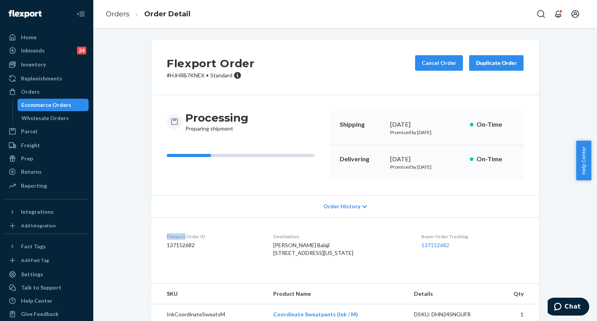
click at [134, 213] on div "Flexport Order # HJHRB7KNEX • Standard Cancel Order Duplicate Order Processing …" at bounding box center [345, 197] width 492 height 315
click at [543, 14] on icon "Open Search Box" at bounding box center [541, 13] width 9 height 9
click at [543, 14] on icon "Close Search" at bounding box center [542, 14] width 8 height 8
click at [536, 13] on button "Open Search Box" at bounding box center [541, 14] width 16 height 16
click at [484, 10] on input "Search Input" at bounding box center [484, 14] width 96 height 8
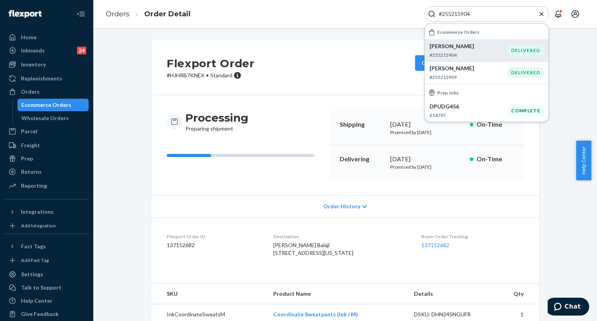
type input "#255215904"
click at [461, 46] on p "[PERSON_NAME]" at bounding box center [469, 46] width 78 height 8
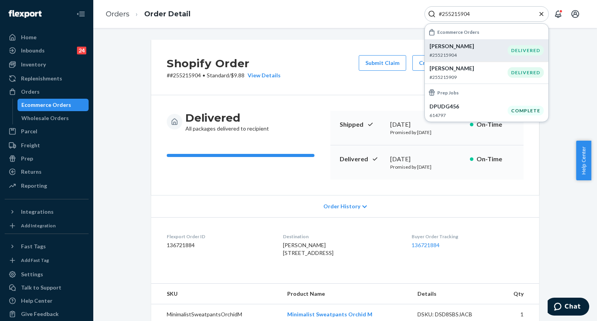
click at [541, 14] on icon "Close Search" at bounding box center [542, 14] width 4 height 4
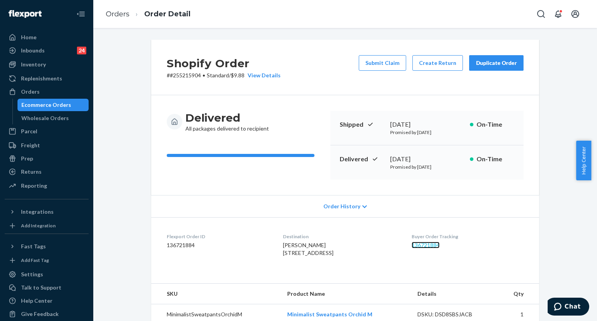
click at [430, 247] on link "136721884" at bounding box center [426, 245] width 28 height 7
click at [535, 14] on button "Open Search Box" at bounding box center [541, 14] width 16 height 16
click at [495, 17] on input "Search Input" at bounding box center [484, 14] width 96 height 8
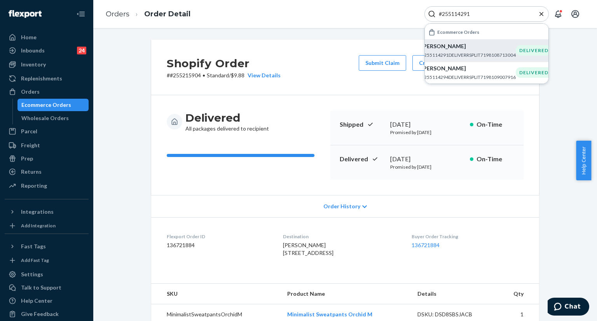
type input "#255114291"
click at [471, 50] on div "[PERSON_NAME] #255114291DELIVERRSPLIT7198108713004" at bounding box center [468, 50] width 94 height 16
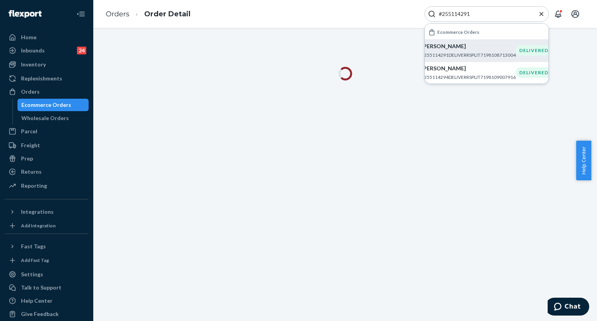
click at [542, 13] on icon "Close Search" at bounding box center [542, 14] width 8 height 8
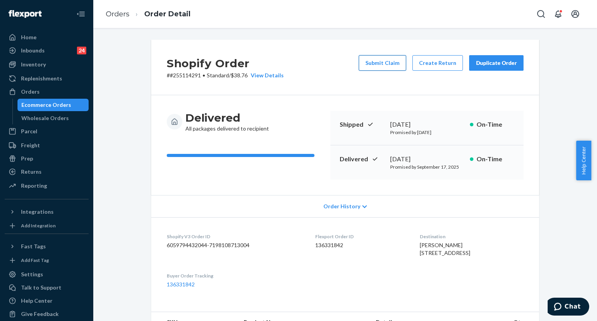
click at [397, 62] on button "Submit Claim" at bounding box center [382, 63] width 47 height 16
click at [397, 62] on div "Shopify Order # #255114291 • Standard / $38.76 View Details Submit Claim Create…" at bounding box center [345, 174] width 504 height 293
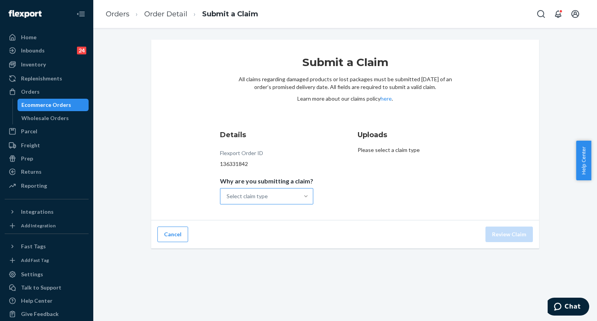
click at [299, 198] on div at bounding box center [306, 196] width 14 height 8
click at [227, 198] on input "Why are you submitting a claim? Select claim type" at bounding box center [227, 196] width 1 height 8
click at [263, 263] on div "Missing product" at bounding box center [267, 262] width 90 height 16
click at [227, 200] on input "Why are you submitting a claim? option Missing product focused, 0 of 4. 4 resul…" at bounding box center [227, 196] width 1 height 8
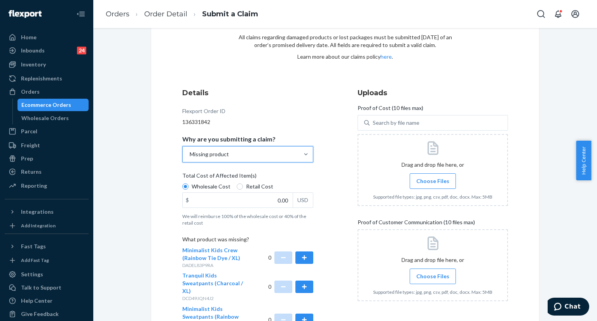
scroll to position [34, 0]
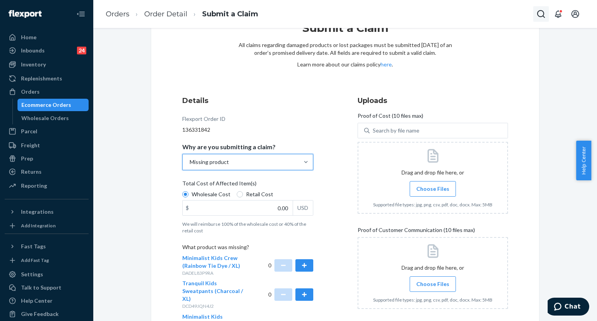
click at [540, 16] on icon "Open Search Box" at bounding box center [541, 13] width 9 height 9
click at [485, 11] on input "Search Input" at bounding box center [484, 14] width 96 height 8
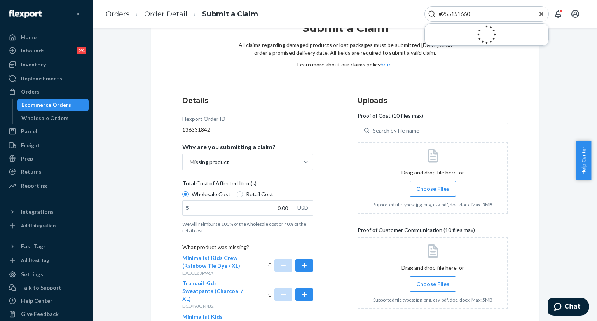
type input "#255151660"
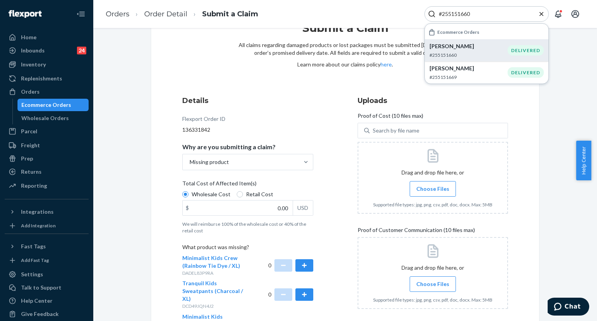
click at [468, 51] on div "[PERSON_NAME] #255151660" at bounding box center [469, 50] width 78 height 16
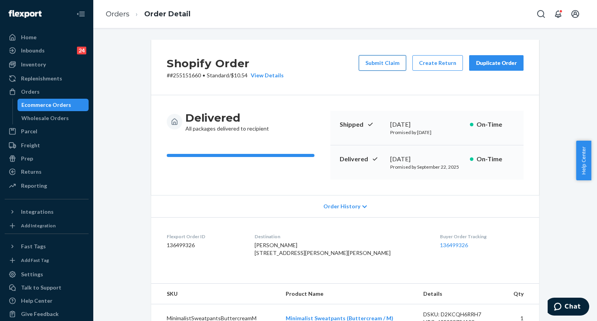
click at [391, 62] on button "Submit Claim" at bounding box center [382, 63] width 47 height 16
click at [397, 63] on button "Submit Claim" at bounding box center [382, 63] width 47 height 16
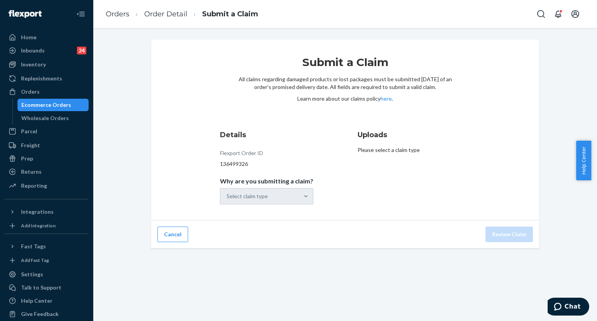
click at [282, 195] on div "Select claim type" at bounding box center [266, 196] width 93 height 16
click at [283, 197] on div "Select claim type" at bounding box center [259, 197] width 79 height 16
click at [227, 197] on input "Why are you submitting a claim? Select claim type" at bounding box center [227, 196] width 1 height 8
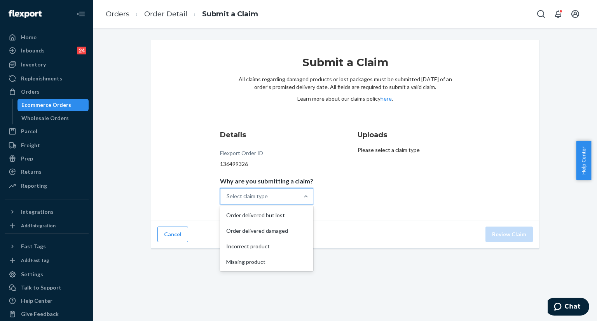
click at [283, 197] on div "Select claim type" at bounding box center [259, 197] width 79 height 16
click at [227, 197] on input "Why are you submitting a claim? option Order delivered but lost focused, 1 of 4…" at bounding box center [227, 196] width 1 height 8
click at [283, 198] on div "Select claim type" at bounding box center [259, 197] width 79 height 16
click at [227, 198] on input "Why are you submitting a claim? 0 results available. Select is focused ,type to…" at bounding box center [227, 196] width 1 height 8
click at [276, 215] on div "Order delivered but lost" at bounding box center [267, 216] width 90 height 16
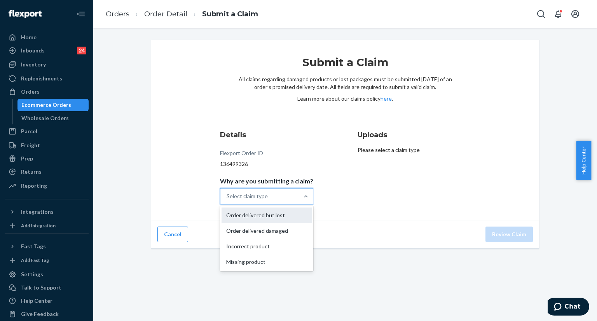
click at [227, 200] on input "Why are you submitting a claim? option Order delivered but lost focused, 0 of 4…" at bounding box center [227, 196] width 1 height 8
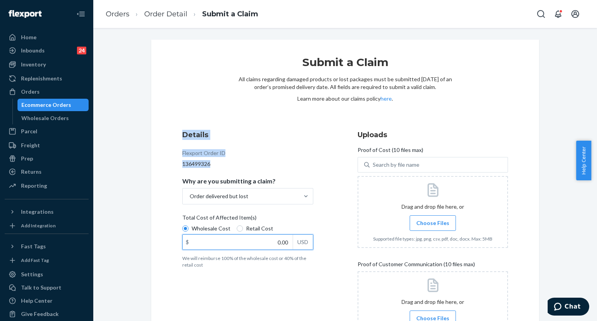
click at [272, 241] on input "0.00" at bounding box center [238, 242] width 110 height 15
type input "102.60"
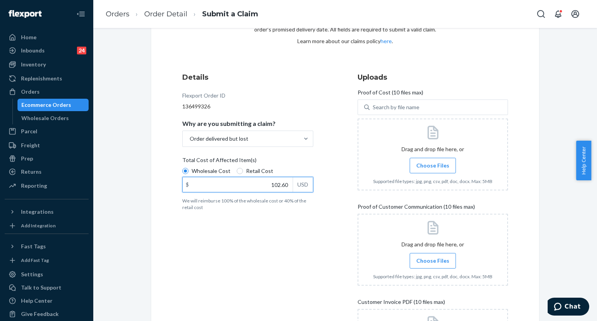
scroll to position [117, 0]
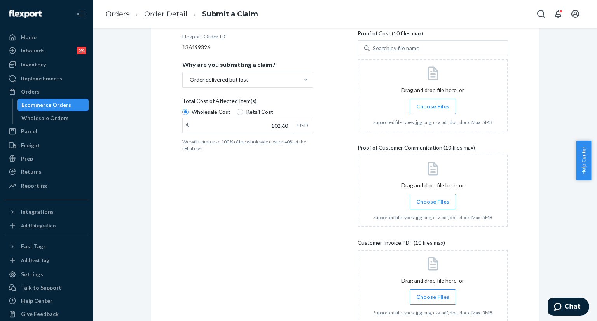
click at [433, 296] on span "Choose Files" at bounding box center [432, 297] width 33 height 8
click at [433, 296] on input "Choose Files" at bounding box center [433, 297] width 0 height 9
click at [418, 108] on span "Choose Files" at bounding box center [432, 107] width 33 height 8
click at [433, 108] on input "Choose Files" at bounding box center [433, 106] width 0 height 9
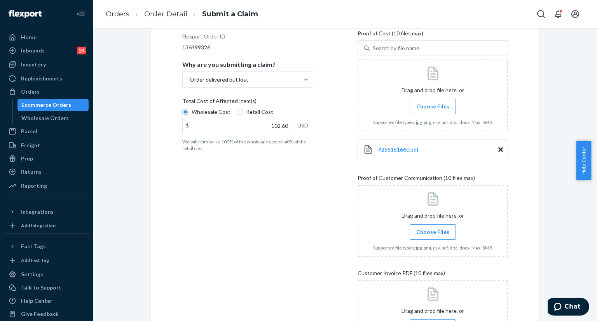
click at [427, 231] on span "Choose Files" at bounding box center [432, 232] width 33 height 8
click at [433, 231] on input "Choose Files" at bounding box center [433, 232] width 0 height 9
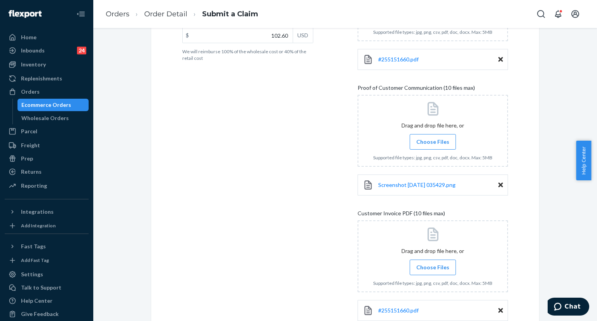
scroll to position [156, 0]
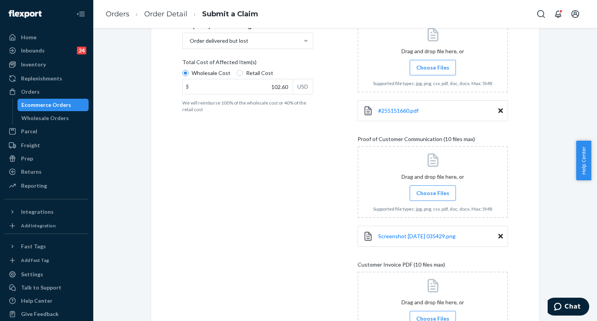
click at [432, 193] on span "Choose Files" at bounding box center [432, 193] width 33 height 8
click at [433, 193] on input "Choose Files" at bounding box center [433, 193] width 0 height 9
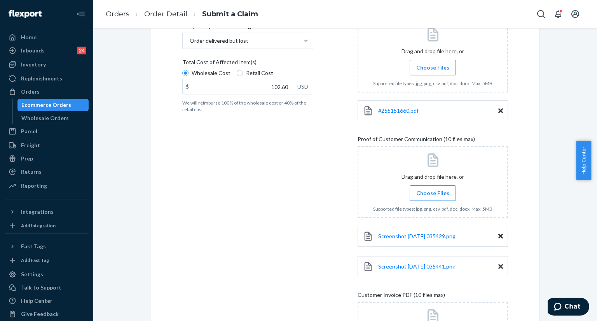
click at [435, 197] on label "Choose Files" at bounding box center [433, 193] width 46 height 16
click at [433, 197] on input "Choose Files" at bounding box center [433, 193] width 0 height 9
click at [421, 193] on span "Choose Files" at bounding box center [432, 193] width 33 height 8
click at [433, 193] on input "Choose Files" at bounding box center [433, 193] width 0 height 9
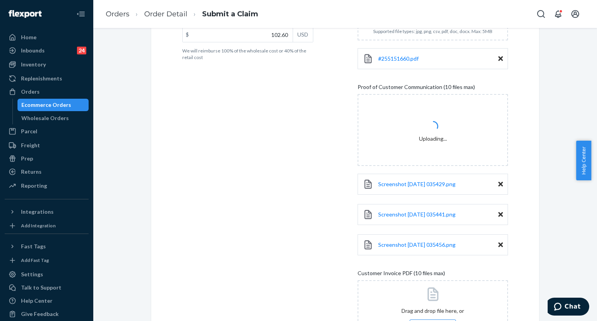
scroll to position [194, 0]
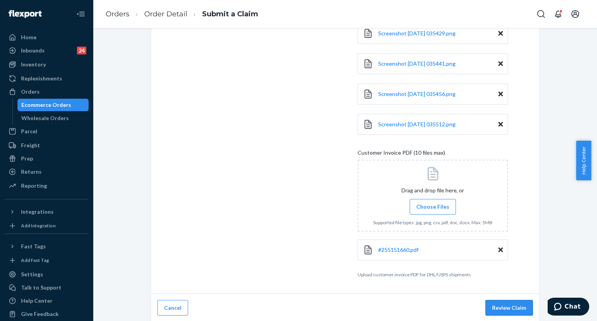
click at [502, 308] on button "Review Claim" at bounding box center [509, 308] width 47 height 16
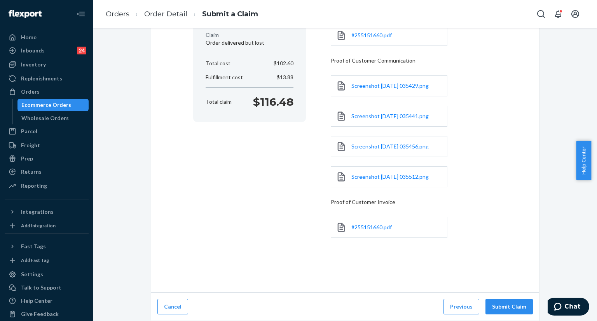
scroll to position [111, 0]
click at [502, 308] on button "Submit Claim" at bounding box center [509, 308] width 47 height 16
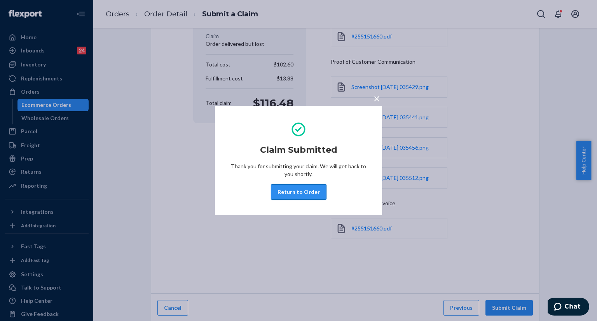
click at [292, 196] on button "Return to Order" at bounding box center [299, 192] width 56 height 16
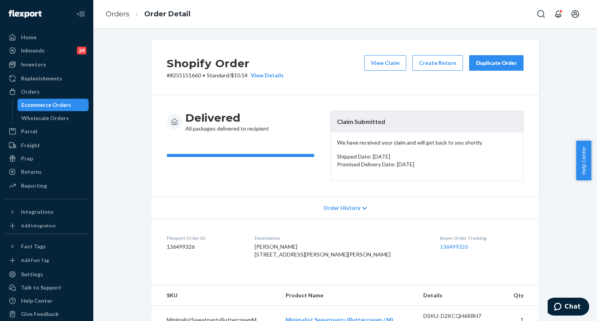
click at [124, 248] on div "Shopify Order # #255151660 • Standard / $10.54 View Details View Claim Create R…" at bounding box center [345, 306] width 492 height 533
click at [125, 239] on div "Shopify Order # #255151660 • Standard / $10.54 View Details View Claim Create R…" at bounding box center [345, 306] width 492 height 533
click at [541, 14] on icon "Open Search Box" at bounding box center [541, 13] width 9 height 9
click at [501, 13] on input "Search Input" at bounding box center [484, 14] width 96 height 8
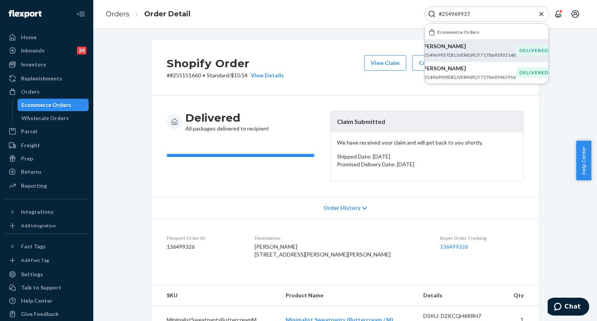
type input "#254969937"
click at [459, 43] on p "[PERSON_NAME]" at bounding box center [468, 46] width 94 height 8
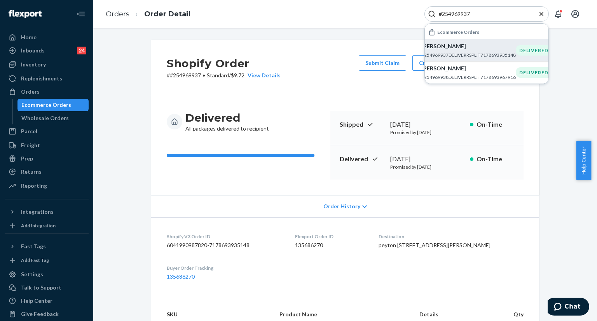
click at [471, 50] on div "[PERSON_NAME] #254969937DELIVERRSPLIT7178693935148" at bounding box center [468, 50] width 94 height 16
click at [538, 15] on icon "Close Search" at bounding box center [542, 14] width 8 height 8
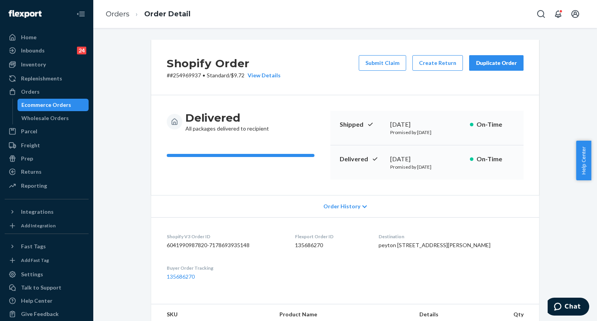
drag, startPoint x: 395, startPoint y: 64, endPoint x: 303, endPoint y: 31, distance: 97.2
click at [394, 63] on button "Submit Claim" at bounding box center [382, 63] width 47 height 16
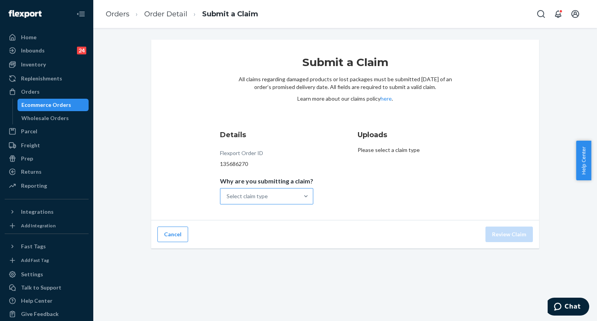
click at [271, 195] on div "Select claim type" at bounding box center [259, 197] width 79 height 16
click at [227, 195] on input "Why are you submitting a claim? Select claim type" at bounding box center [227, 196] width 1 height 8
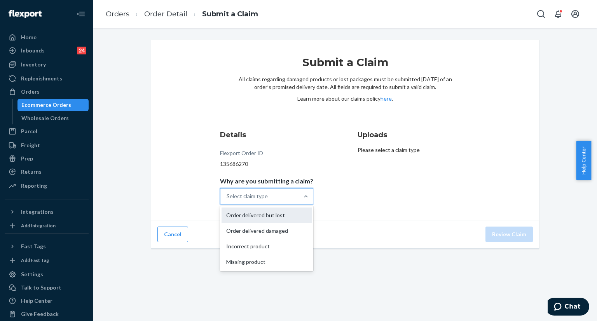
click at [268, 216] on div "Order delivered but lost" at bounding box center [267, 216] width 90 height 16
click at [227, 200] on input "Why are you submitting a claim? option Order delivered but lost focused, 1 of 4…" at bounding box center [227, 196] width 1 height 8
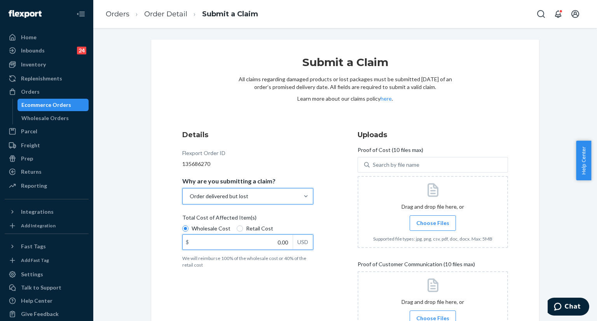
click at [268, 240] on input "0.00" at bounding box center [238, 242] width 110 height 15
paste input "62.9"
type input "62.90"
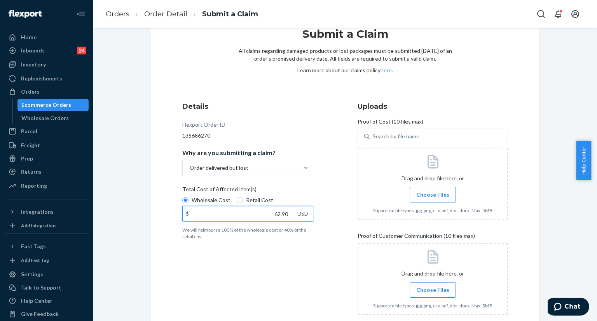
scroll to position [73, 0]
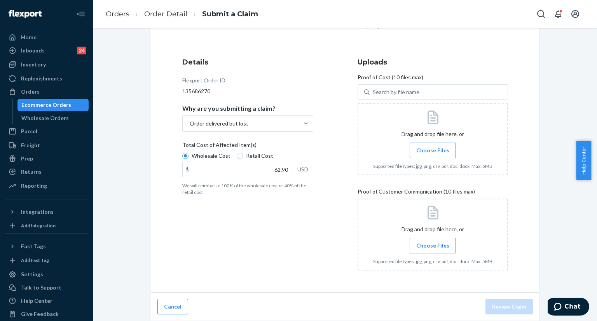
click at [425, 150] on span "Choose Files" at bounding box center [432, 151] width 33 height 8
click at [433, 150] on input "Choose Files" at bounding box center [433, 150] width 0 height 9
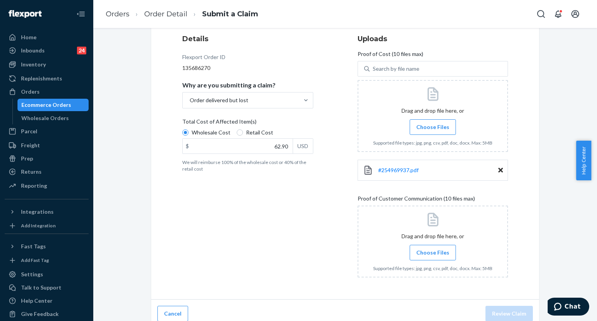
scroll to position [103, 0]
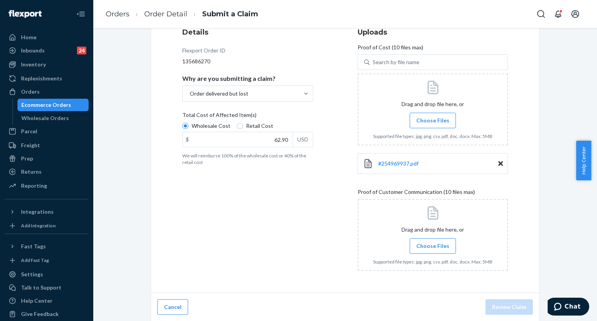
click at [435, 244] on span "Choose Files" at bounding box center [432, 246] width 33 height 8
click at [433, 244] on input "Choose Files" at bounding box center [433, 246] width 0 height 9
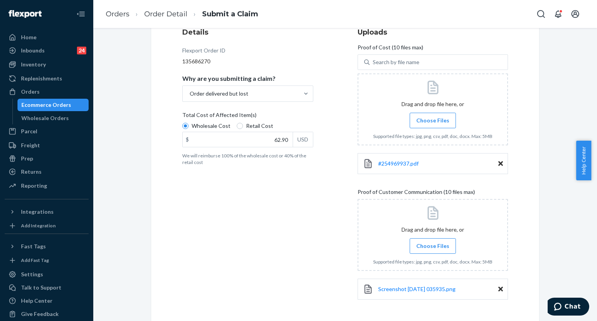
click at [440, 247] on span "Choose Files" at bounding box center [432, 246] width 33 height 8
click at [433, 247] on input "Choose Files" at bounding box center [433, 246] width 0 height 9
click at [439, 247] on span "Choose Files" at bounding box center [432, 246] width 33 height 8
click at [433, 247] on input "Choose Files" at bounding box center [433, 246] width 0 height 9
click at [433, 246] on span "Choose Files" at bounding box center [432, 246] width 33 height 8
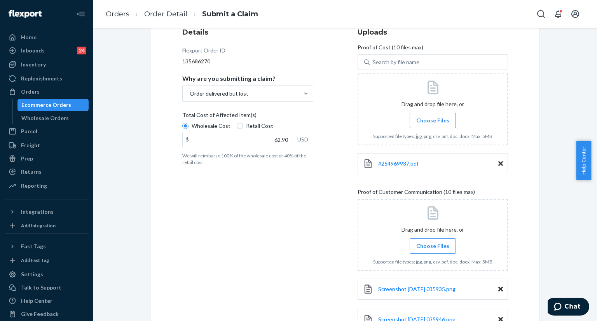
click at [433, 246] on input "Choose Files" at bounding box center [433, 246] width 0 height 9
click at [437, 247] on span "Choose Files" at bounding box center [432, 246] width 33 height 8
click at [421, 244] on span "Choose Files" at bounding box center [432, 246] width 33 height 8
click at [433, 244] on input "Choose Files" at bounding box center [433, 246] width 0 height 9
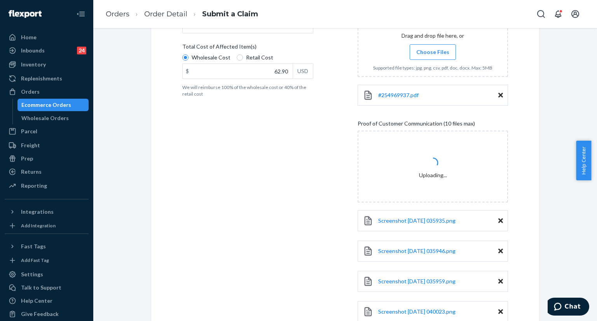
scroll to position [219, 0]
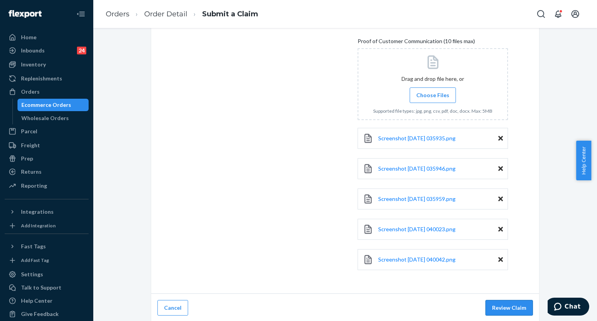
click at [505, 308] on button "Review Claim" at bounding box center [509, 308] width 47 height 16
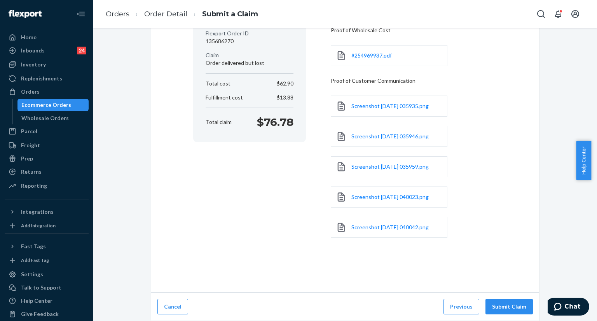
click at [505, 308] on button "Submit Claim" at bounding box center [509, 307] width 47 height 16
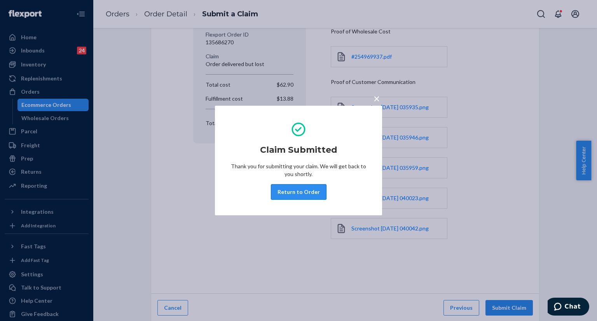
click at [281, 192] on button "Return to Order" at bounding box center [299, 192] width 56 height 16
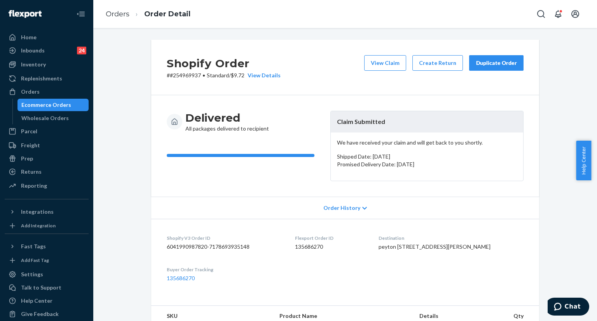
drag, startPoint x: 556, startPoint y: 121, endPoint x: 536, endPoint y: 105, distance: 26.2
click at [556, 120] on div "Shopify Order # #254969937 • Standard / $9.72 View Details View Claim Create Re…" at bounding box center [345, 301] width 492 height 523
click at [539, 12] on icon "Open Search Box" at bounding box center [541, 13] width 9 height 9
click at [485, 11] on input "Search Input" at bounding box center [484, 14] width 96 height 8
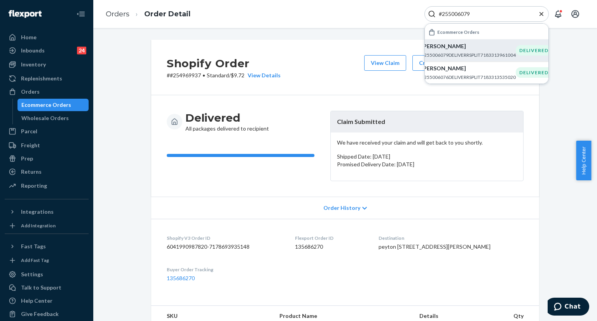
type input "#255006079"
click at [449, 49] on p "[PERSON_NAME]" at bounding box center [468, 46] width 94 height 8
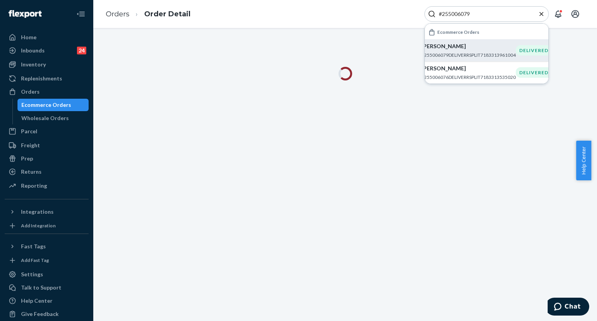
click at [540, 16] on icon "Close Search" at bounding box center [542, 14] width 8 height 8
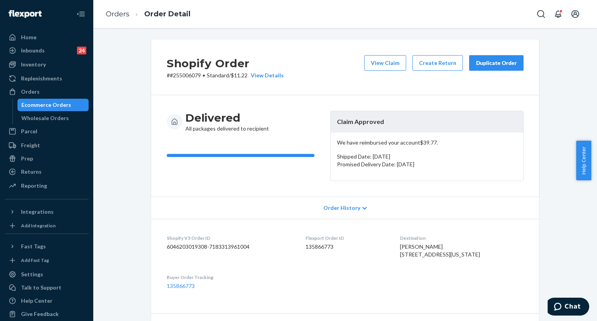
click at [533, 13] on div "Orders Order Detail" at bounding box center [345, 14] width 504 height 28
click at [537, 14] on icon "Open Search Box" at bounding box center [541, 13] width 9 height 9
click at [498, 13] on input "Search Input" at bounding box center [484, 14] width 96 height 8
type input "#254959276"
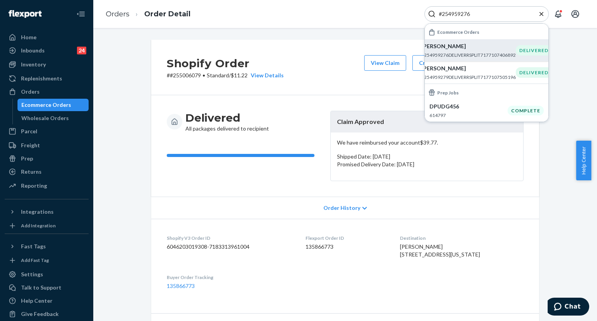
click at [462, 51] on div "[PERSON_NAME] #254959276DELIVERRSPLIT7177107406892" at bounding box center [468, 50] width 94 height 16
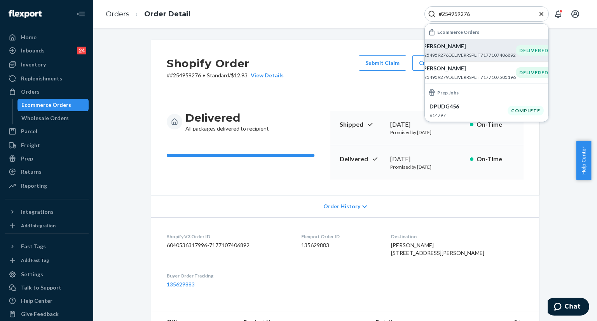
click at [541, 16] on icon "Close Search" at bounding box center [542, 14] width 8 height 8
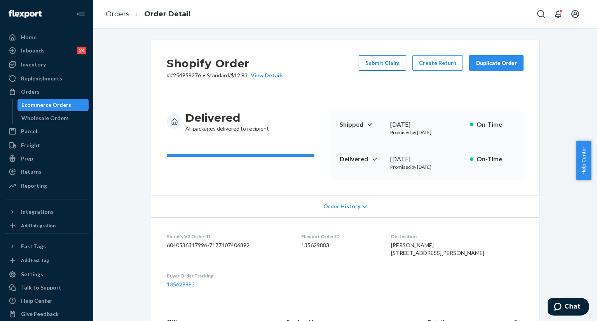
click at [376, 63] on button "Submit Claim" at bounding box center [382, 63] width 47 height 16
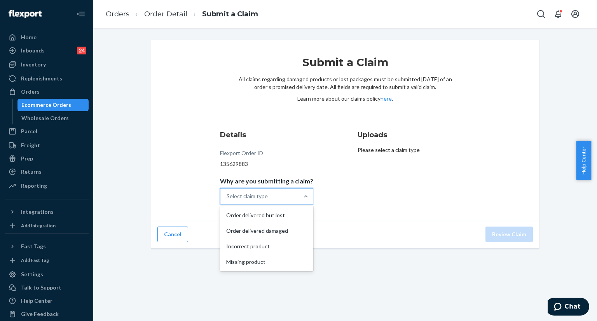
click at [283, 189] on div "Select claim type" at bounding box center [259, 197] width 79 height 16
click at [227, 192] on input "Why are you submitting a claim? option Order delivered but lost focused, 1 of 4…" at bounding box center [227, 196] width 1 height 8
click at [273, 217] on div "Order delivered but lost" at bounding box center [267, 216] width 90 height 16
click at [227, 200] on input "Why are you submitting a claim? option Order delivered but lost focused, 1 of 4…" at bounding box center [227, 196] width 1 height 8
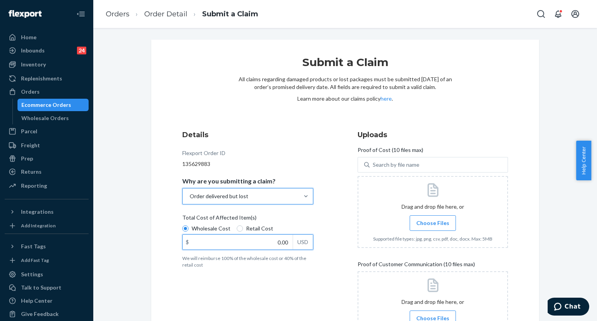
click at [277, 243] on input "0.00" at bounding box center [238, 242] width 110 height 15
paste input "137.58"
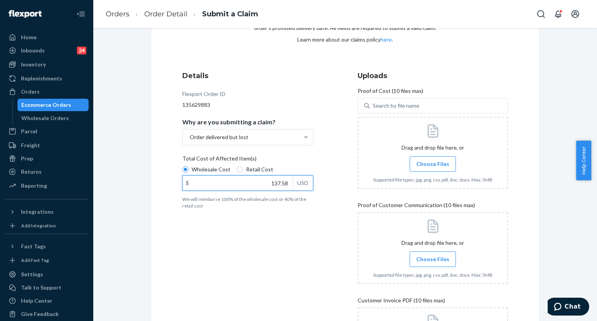
scroll to position [117, 0]
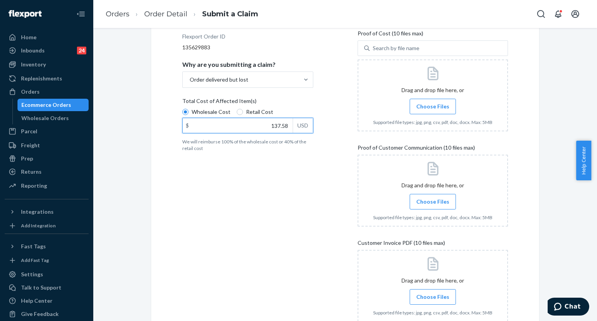
type input "137.58"
click at [421, 101] on label "Choose Files" at bounding box center [433, 107] width 46 height 16
click at [433, 102] on input "Choose Files" at bounding box center [433, 106] width 0 height 9
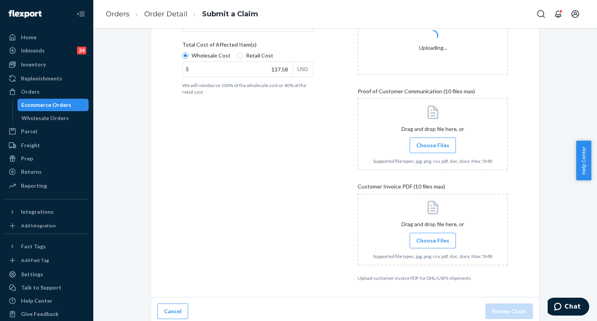
scroll to position [177, 0]
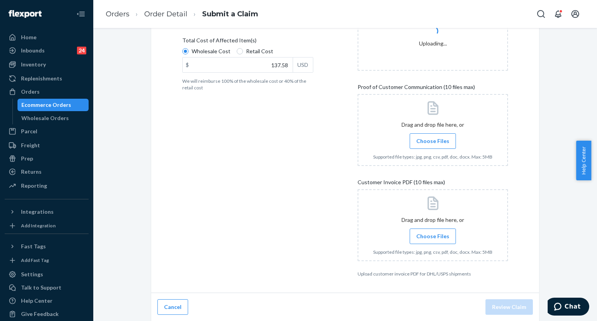
click at [422, 237] on span "Choose Files" at bounding box center [432, 237] width 33 height 8
click at [433, 237] on input "Choose Files" at bounding box center [433, 236] width 0 height 9
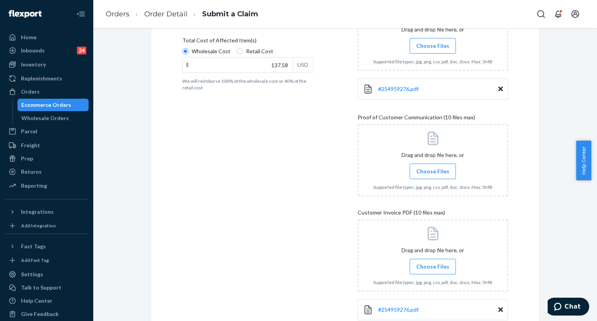
scroll to position [216, 0]
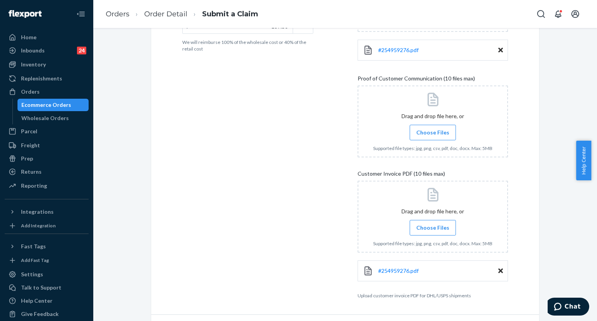
click at [429, 230] on span "Choose Files" at bounding box center [432, 228] width 33 height 8
click at [433, 230] on input "Choose Files" at bounding box center [433, 228] width 0 height 9
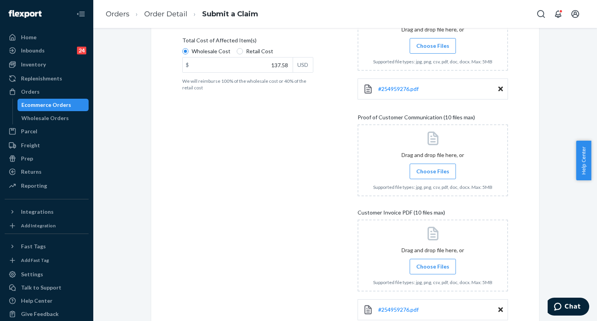
click at [433, 172] on input "Choose Files" at bounding box center [433, 171] width 0 height 9
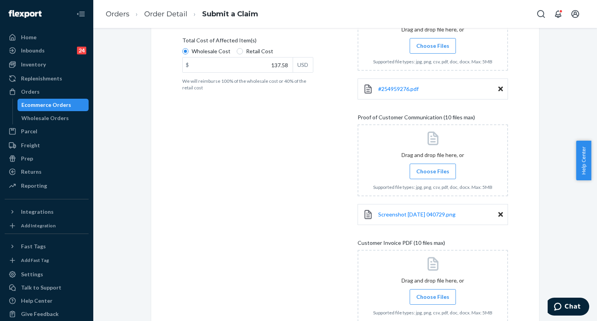
click at [428, 171] on span "Choose Files" at bounding box center [432, 172] width 33 height 8
click at [433, 171] on input "Choose Files" at bounding box center [433, 171] width 0 height 9
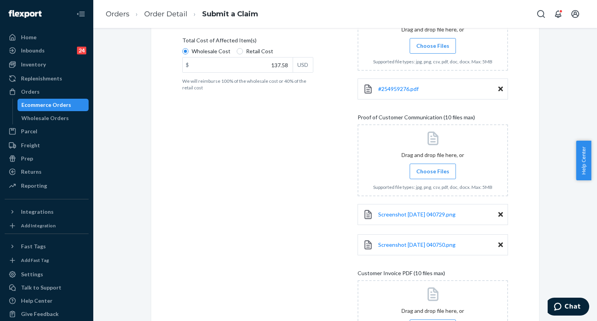
click at [437, 172] on span "Choose Files" at bounding box center [432, 172] width 33 height 8
click at [433, 172] on input "Choose Files" at bounding box center [433, 171] width 0 height 9
click at [440, 173] on span "Choose Files" at bounding box center [432, 172] width 33 height 8
click at [433, 173] on input "Choose Files" at bounding box center [433, 171] width 0 height 9
click at [435, 171] on span "Choose Files" at bounding box center [432, 172] width 33 height 8
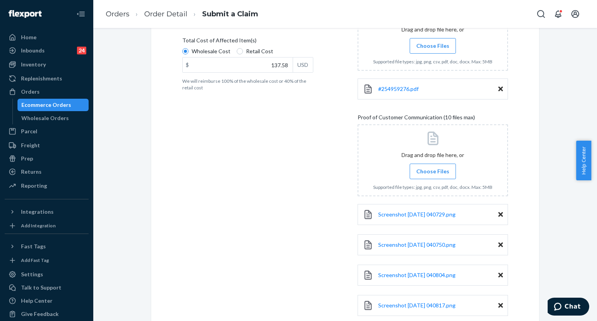
click at [433, 171] on input "Choose Files" at bounding box center [433, 171] width 0 height 9
click at [498, 214] on icon at bounding box center [500, 214] width 5 height 5
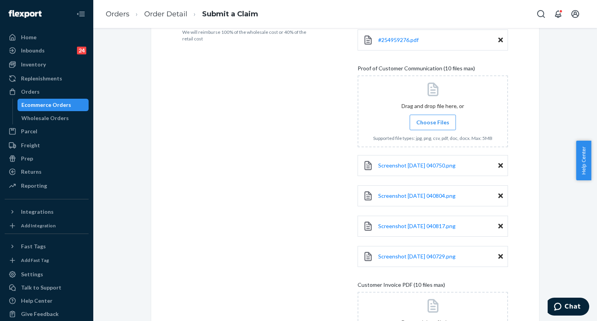
scroll to position [255, 0]
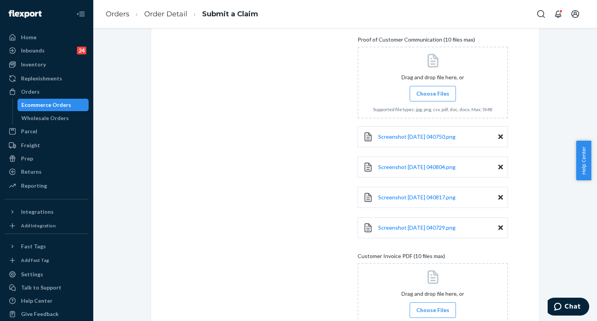
click at [433, 97] on input "Choose Files" at bounding box center [433, 93] width 0 height 9
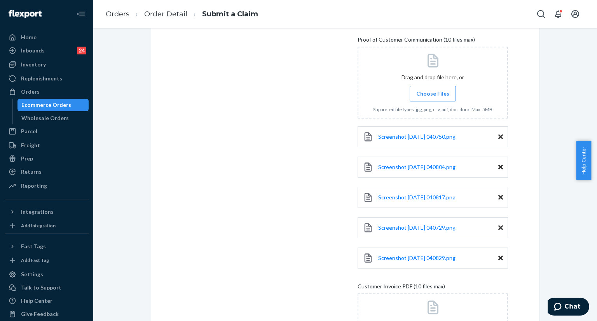
click at [431, 98] on label "Choose Files" at bounding box center [433, 94] width 46 height 16
click at [433, 98] on input "Choose Files" at bounding box center [433, 93] width 0 height 9
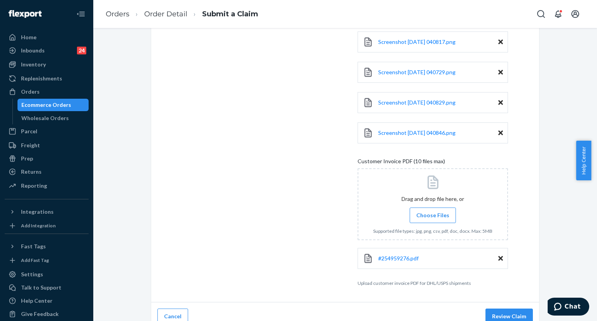
scroll to position [419, 0]
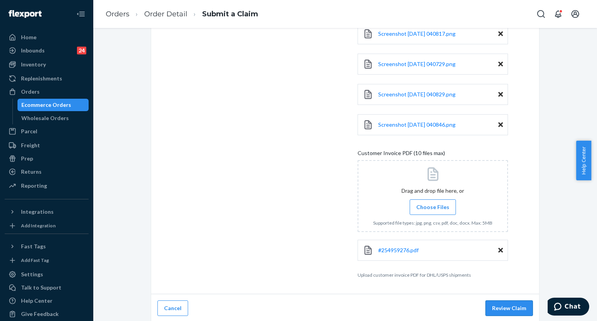
click at [505, 311] on button "Review Claim" at bounding box center [509, 309] width 47 height 16
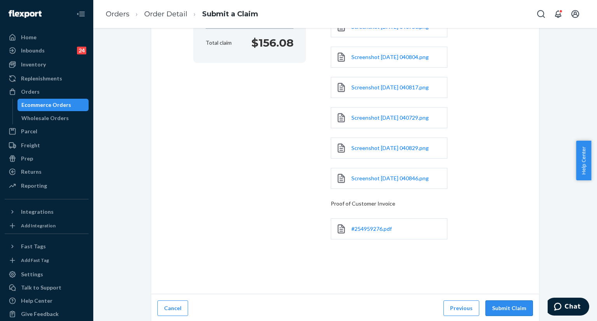
click at [502, 305] on button "Submit Claim" at bounding box center [509, 309] width 47 height 16
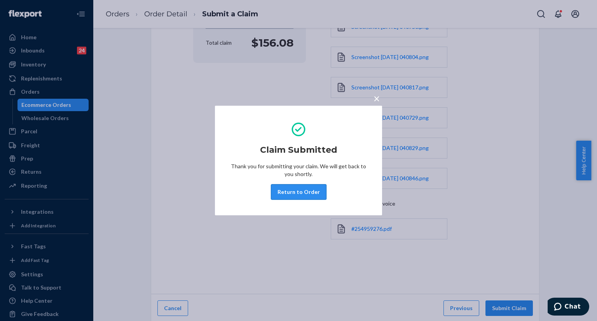
click at [285, 191] on button "Return to Order" at bounding box center [299, 192] width 56 height 16
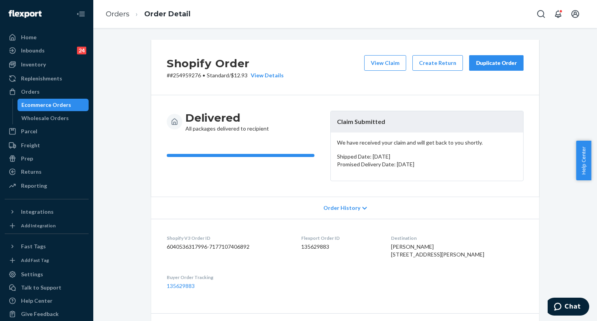
drag, startPoint x: 133, startPoint y: 248, endPoint x: 132, endPoint y: 143, distance: 104.6
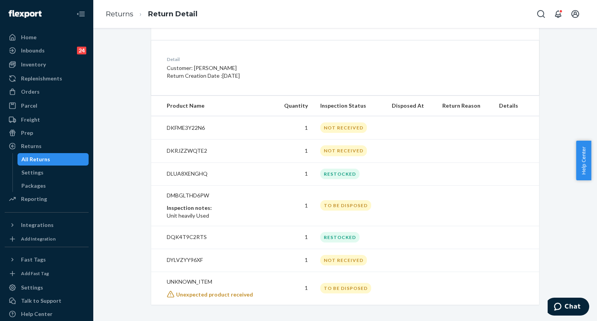
scroll to position [190, 0]
